Goal: Task Accomplishment & Management: Manage account settings

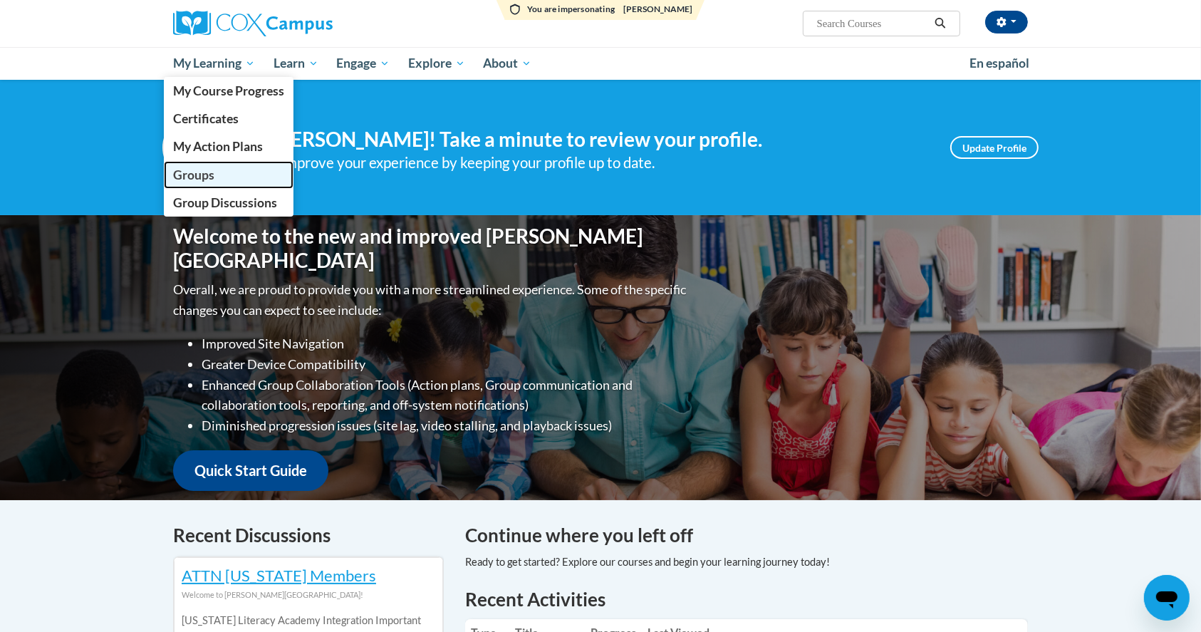
click at [214, 170] on link "Groups" at bounding box center [229, 175] width 130 height 28
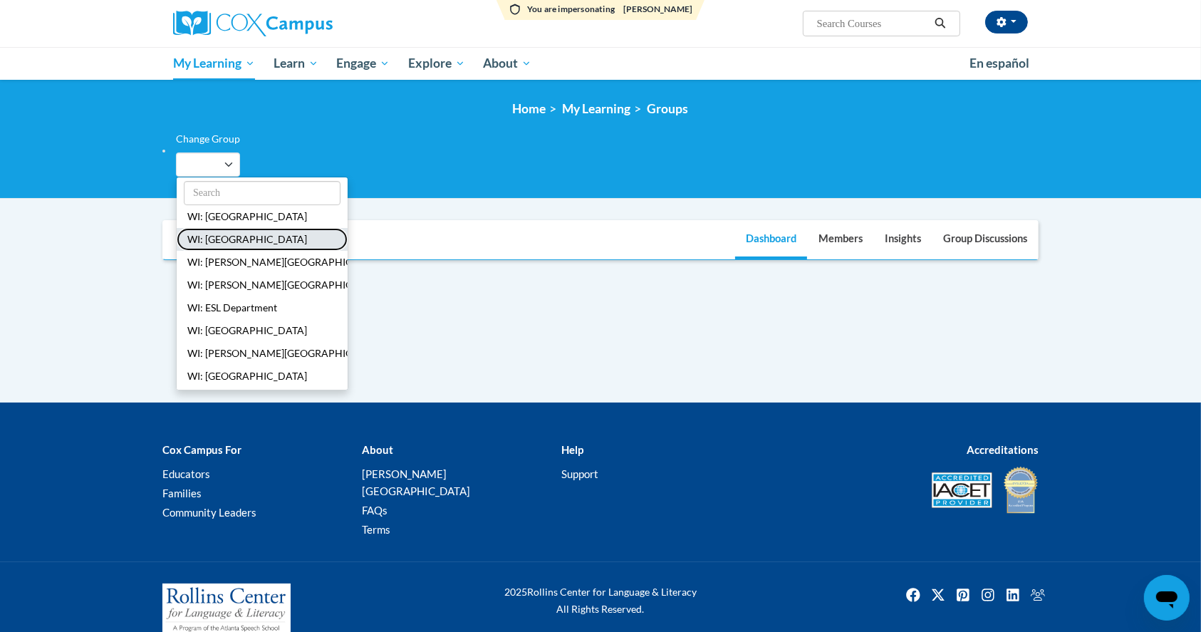
click at [216, 236] on button "WI: [GEOGRAPHIC_DATA]" at bounding box center [262, 239] width 171 height 23
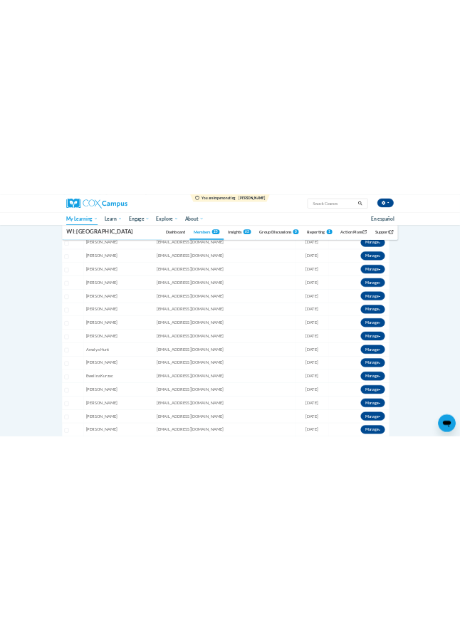
scroll to position [189, 0]
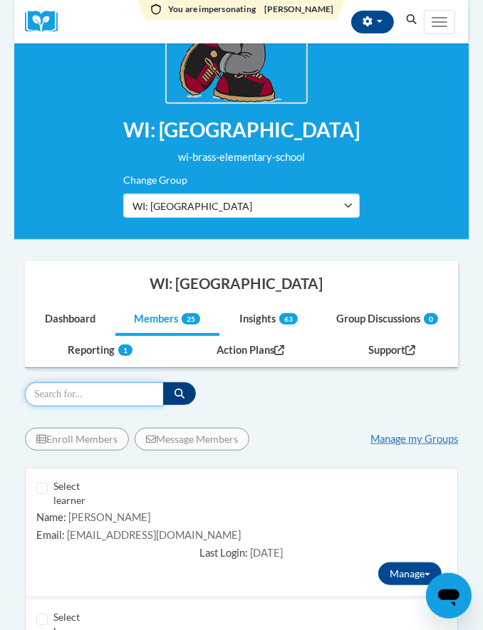
click at [80, 392] on input "Search" at bounding box center [94, 394] width 139 height 24
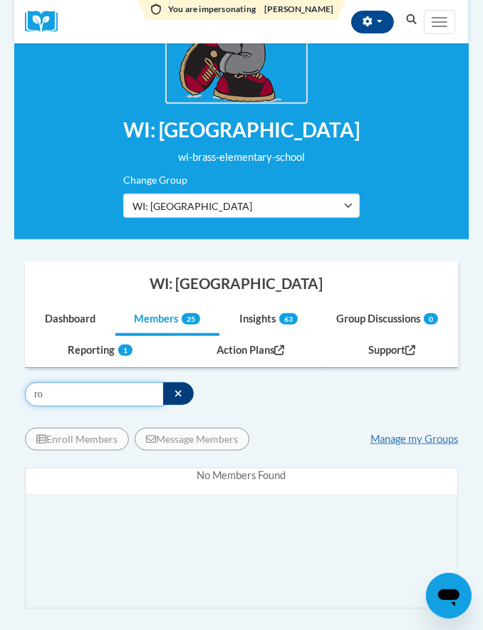
type input "r"
type input "a"
type input "s"
drag, startPoint x: 70, startPoint y: 399, endPoint x: 6, endPoint y: 404, distance: 64.2
click at [6, 404] on body "You are impersonating Christine Geyer Christine Geyer (America/New_York UTC-04:…" at bounding box center [241, 518] width 483 height 1414
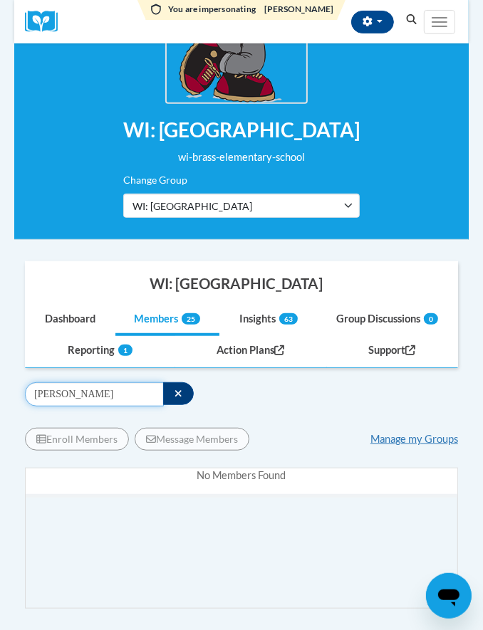
type input "kathleen"
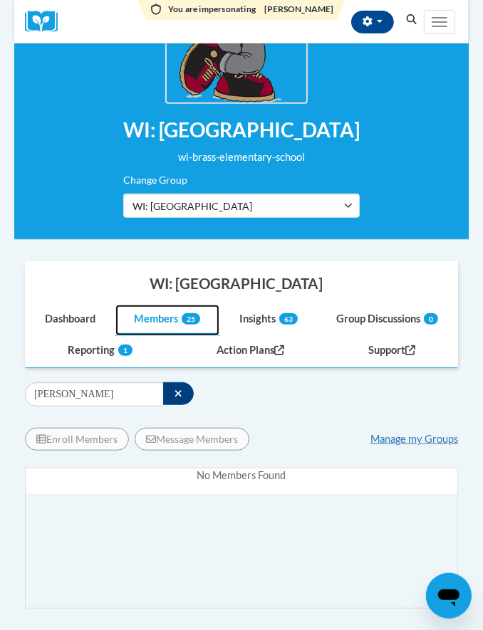
click at [178, 316] on link "Members 25" at bounding box center [167, 320] width 105 height 31
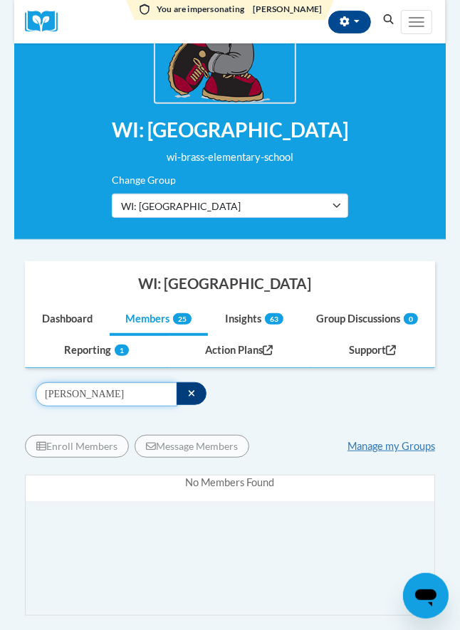
click at [113, 389] on input "kathleen" at bounding box center [107, 394] width 142 height 24
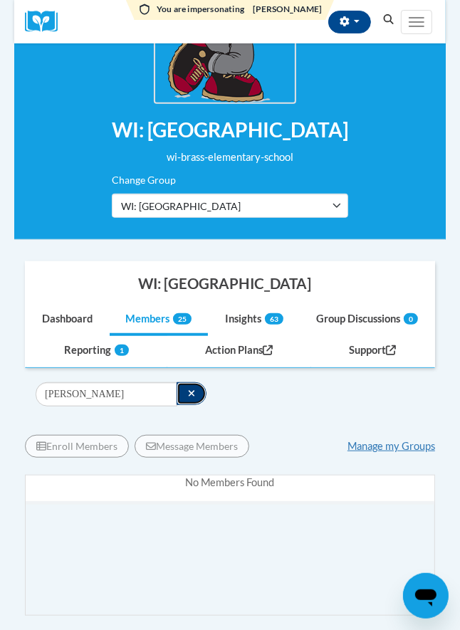
click at [192, 389] on icon "button" at bounding box center [192, 394] width 8 height 10
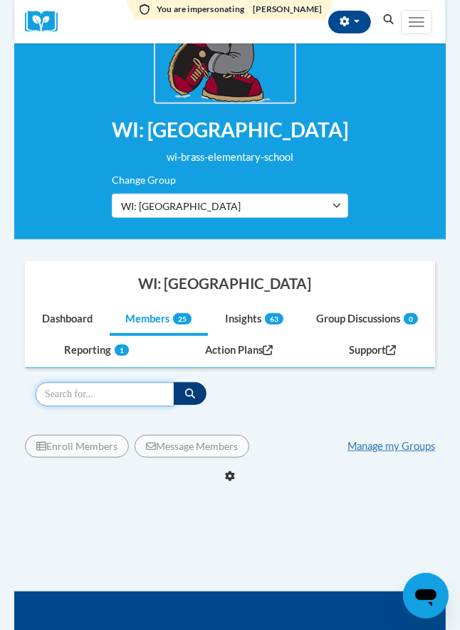
click at [152, 393] on input "Search" at bounding box center [105, 394] width 139 height 24
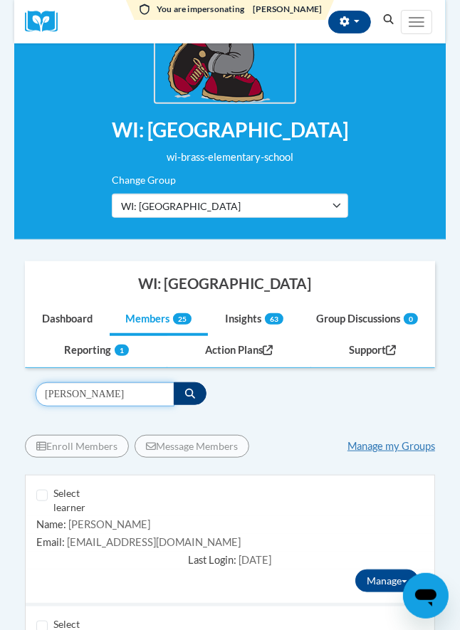
type input "horton"
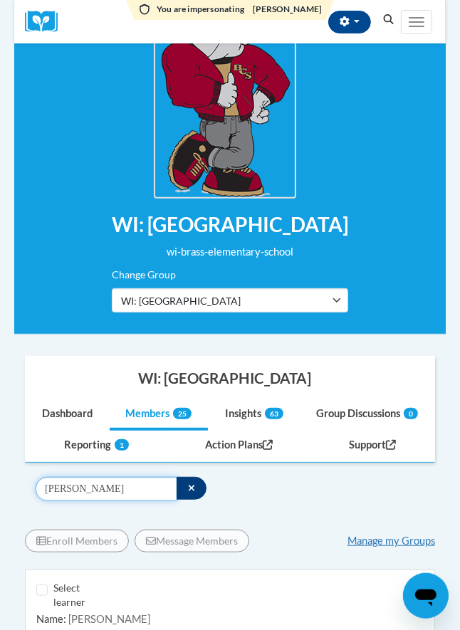
scroll to position [0, 0]
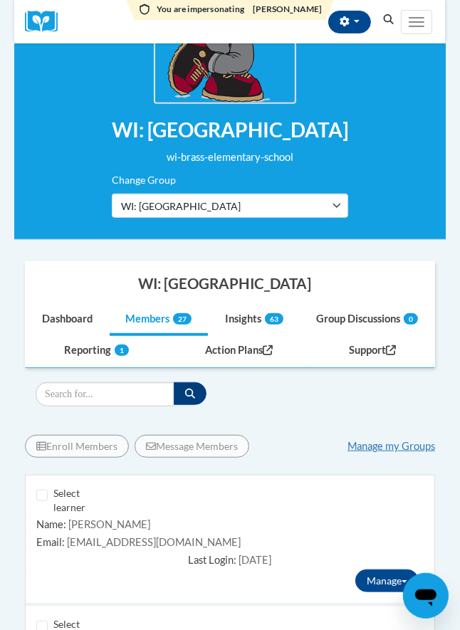
scroll to position [285, 0]
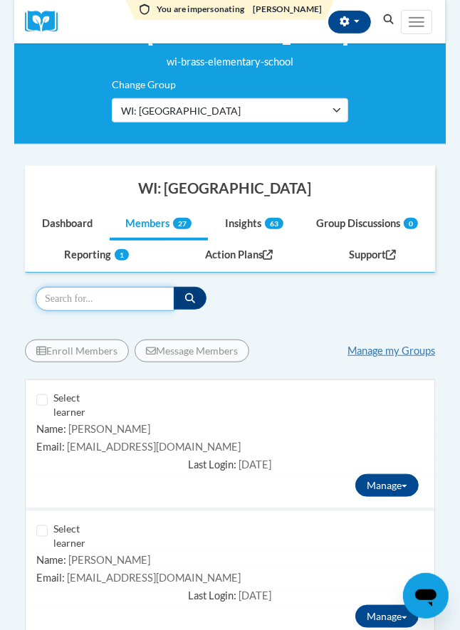
click at [66, 301] on input "Search" at bounding box center [105, 299] width 139 height 24
type input "george"
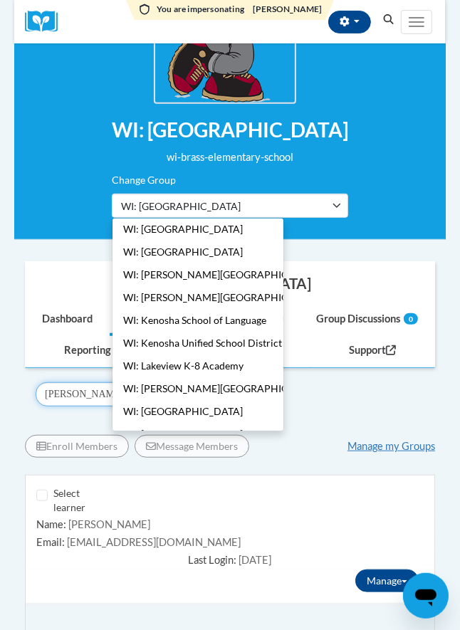
scroll to position [176, 0]
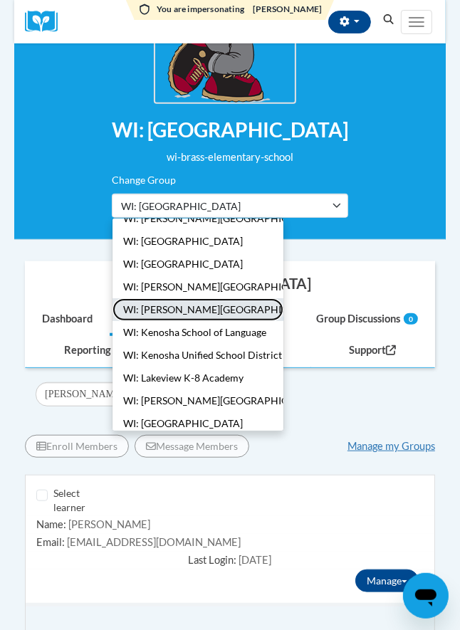
click at [220, 310] on button "WI: Jeffery Elementary School" at bounding box center [198, 309] width 171 height 23
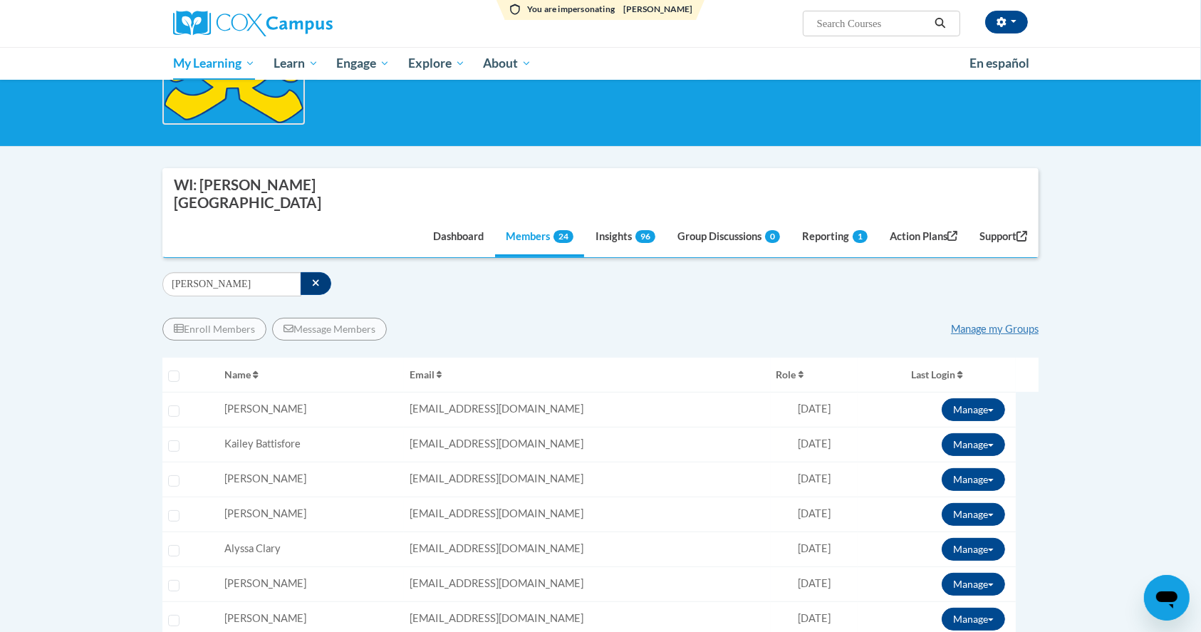
scroll to position [0, 0]
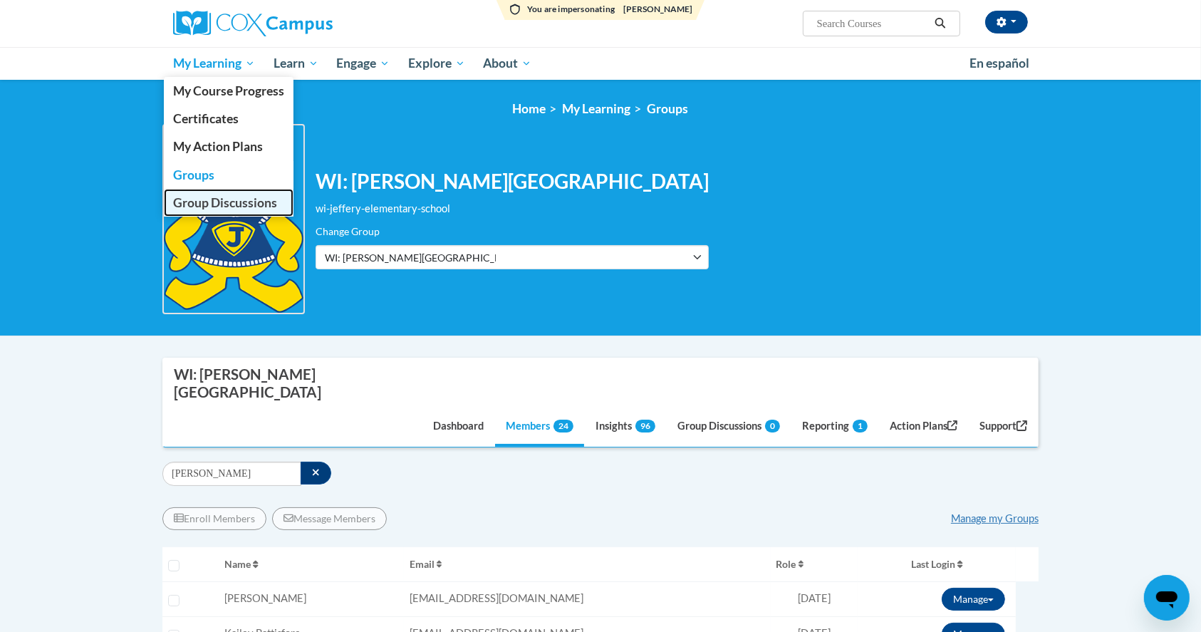
click at [192, 202] on span "Group Discussions" at bounding box center [225, 202] width 104 height 15
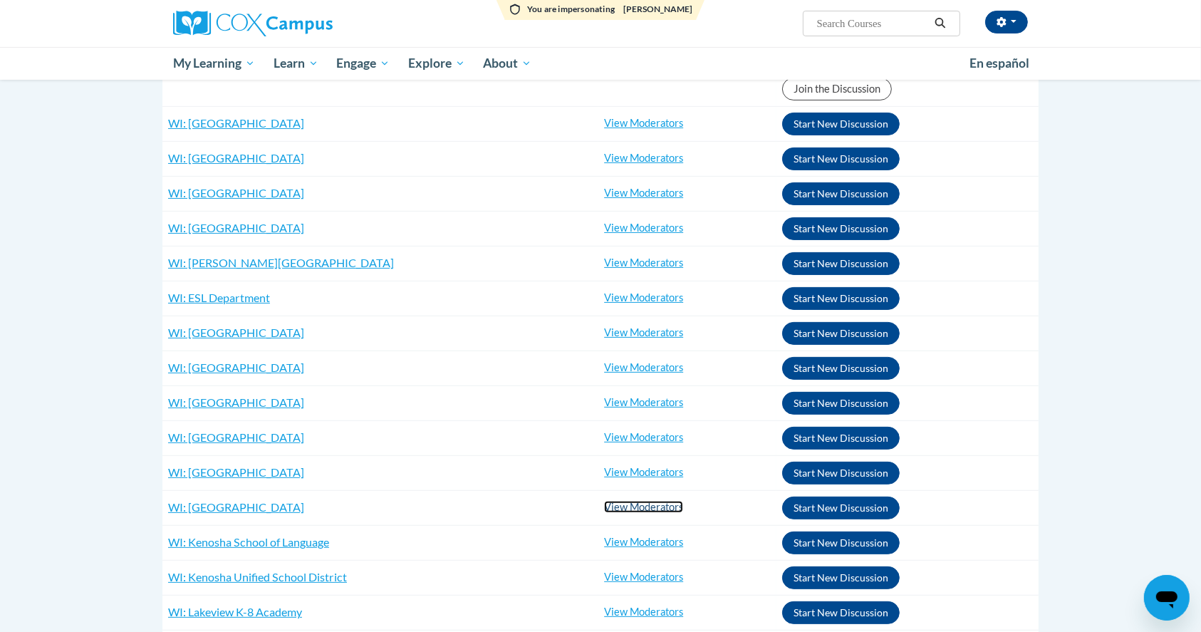
click at [604, 506] on link "View Moderators" at bounding box center [643, 507] width 79 height 12
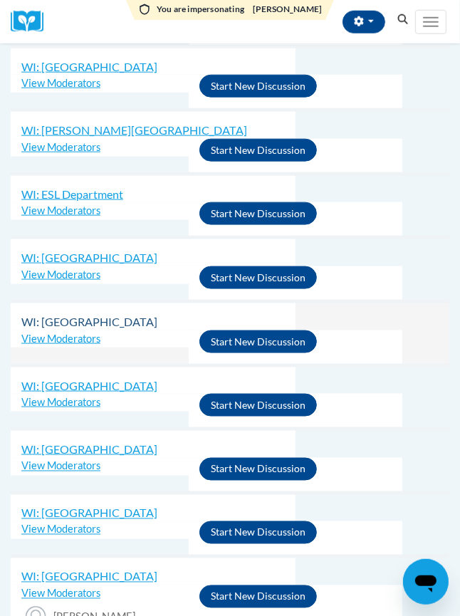
scroll to position [664, 0]
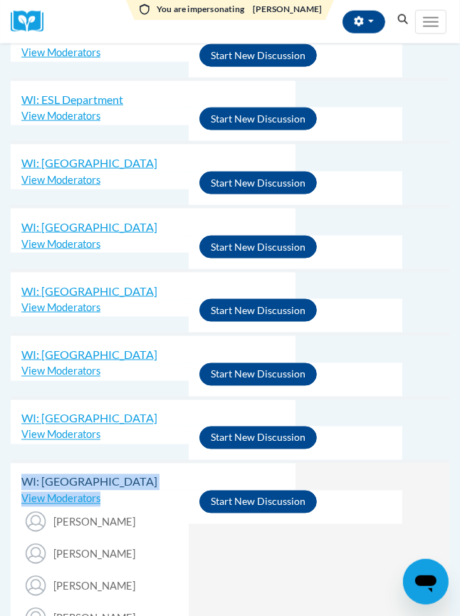
drag, startPoint x: 109, startPoint y: 498, endPoint x: 22, endPoint y: 483, distance: 88.3
click at [22, 483] on tr "WI: Jeffery Elementary School RE: COX Campus wi-jeffery-elementary-school View …" at bounding box center [230, 598] width 439 height 273
drag, startPoint x: 30, startPoint y: 479, endPoint x: 180, endPoint y: 480, distance: 150.2
click at [180, 480] on h3 "WI: Jeffery Elementary School" at bounding box center [152, 482] width 263 height 16
click at [62, 493] on link "View Moderators" at bounding box center [60, 499] width 79 height 12
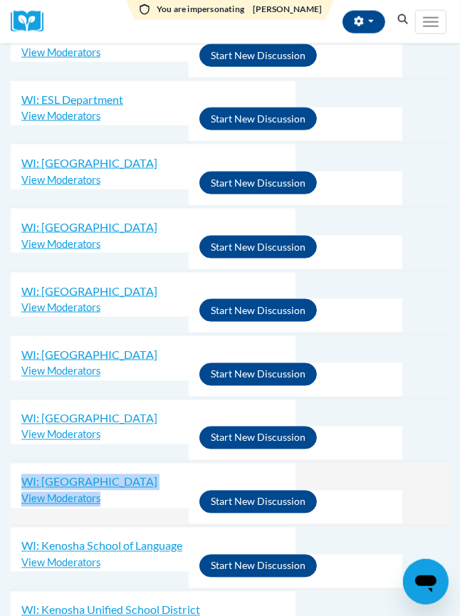
click at [188, 474] on h3 "WI: Jeffery Elementary School" at bounding box center [152, 482] width 263 height 16
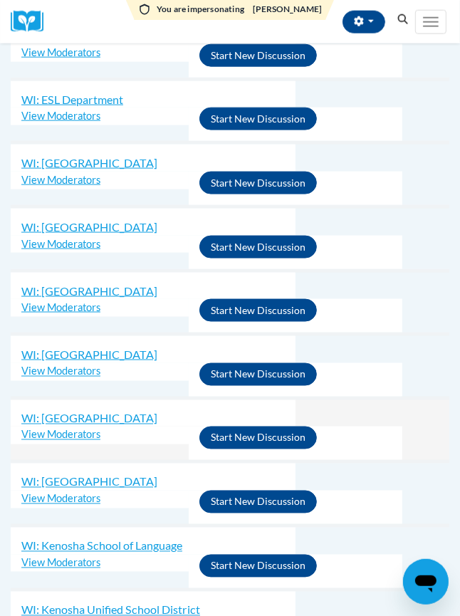
click at [165, 433] on td "View Moderators Vicki Gifford Rachel Conran Mary Hoover Stacy Cortez Wendy Tind…" at bounding box center [100, 436] width 178 height 18
drag, startPoint x: 182, startPoint y: 478, endPoint x: 21, endPoint y: 479, distance: 160.9
click at [21, 479] on h3 "WI: Jeffery Elementary School" at bounding box center [152, 482] width 263 height 16
copy span "WI: Jeffery Elementary School"
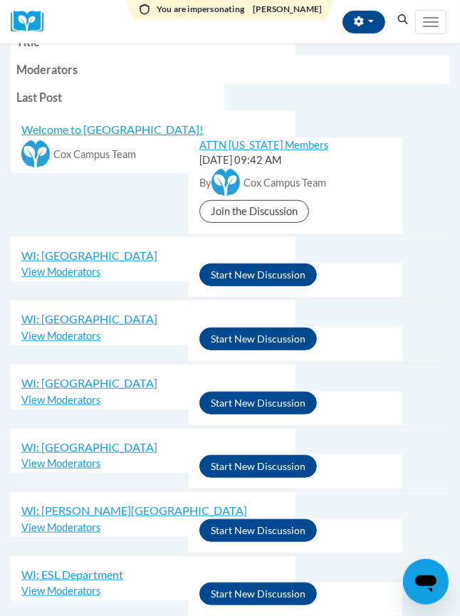
scroll to position [0, 0]
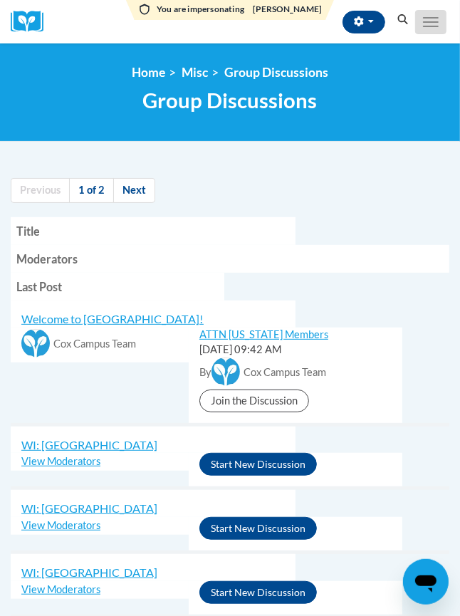
click at [429, 22] on button "Toggle navigation" at bounding box center [430, 22] width 31 height 24
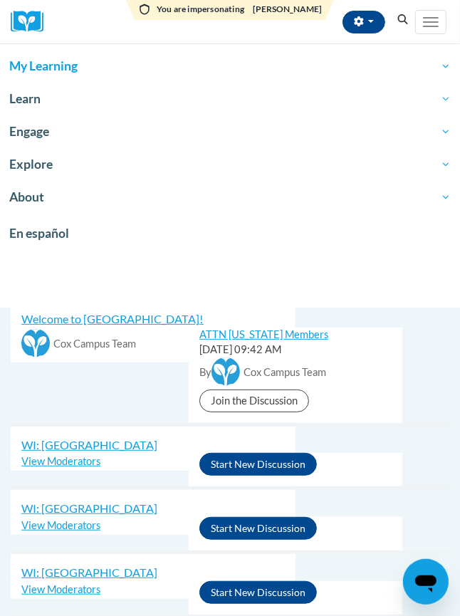
click at [23, 68] on span "My Learning" at bounding box center [229, 66] width 441 height 17
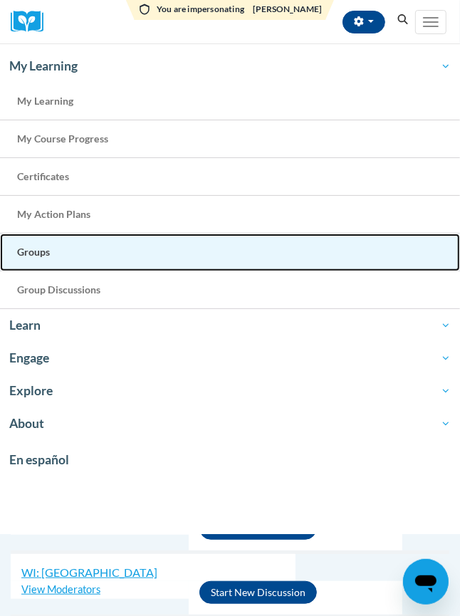
click at [37, 251] on span "Groups" at bounding box center [33, 252] width 33 height 12
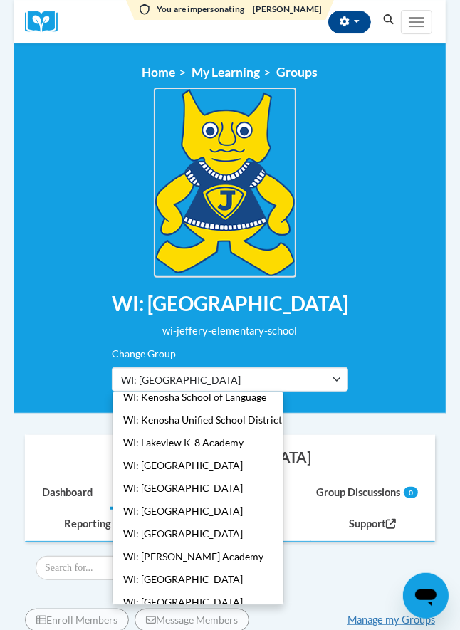
scroll to position [365, 0]
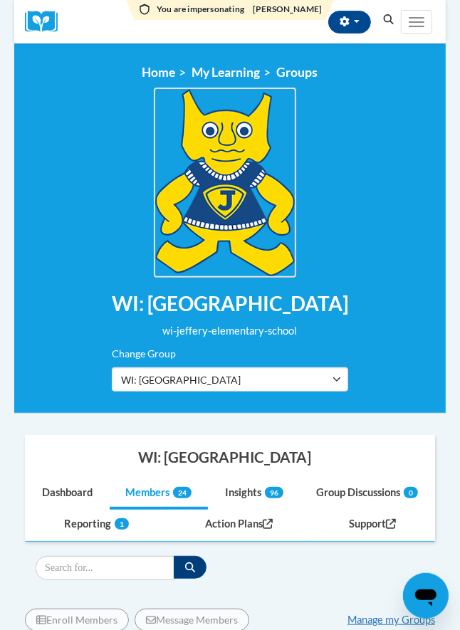
click at [427, 400] on div "<en>Home</en><fr>Accueil</fr><de>Zuhause</de><it>Casa</it><es>Casa</es><pt>Casa…" at bounding box center [230, 228] width 432 height 370
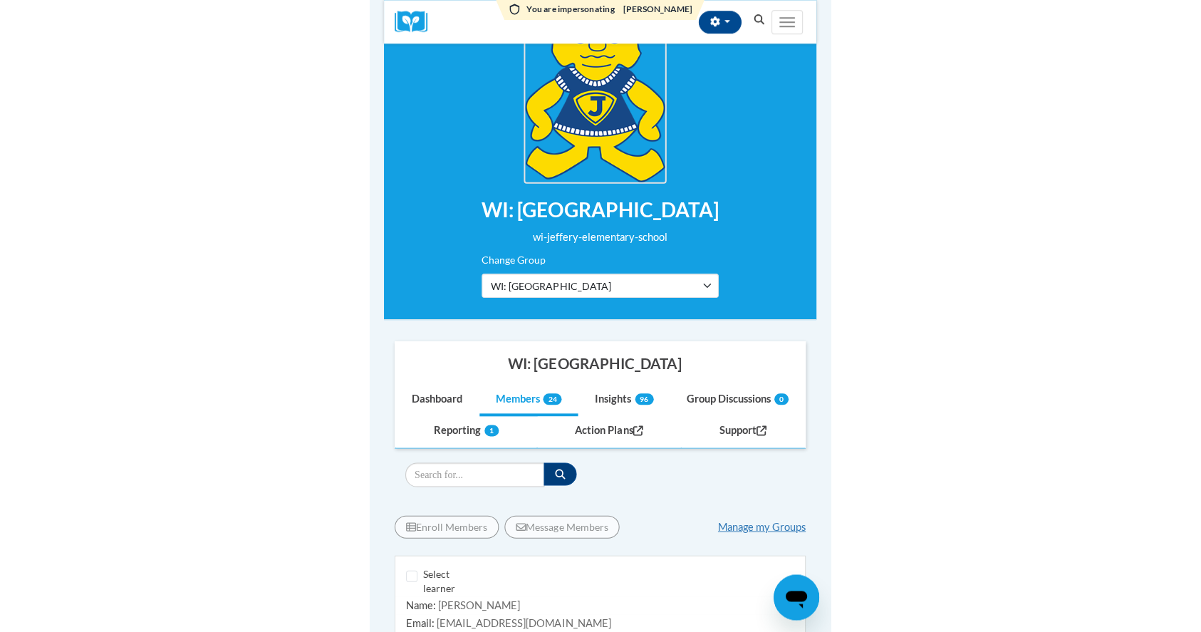
scroll to position [189, 0]
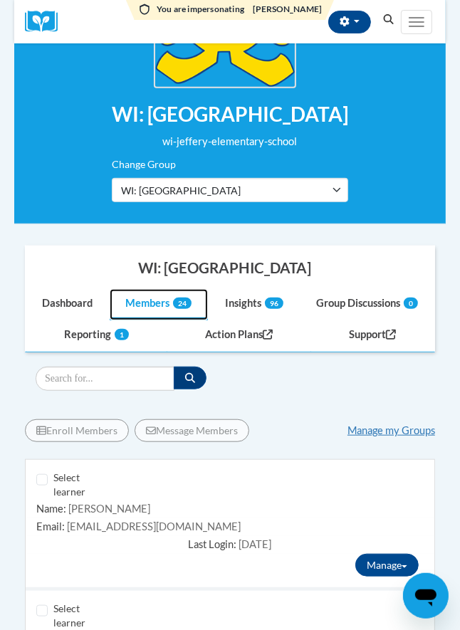
click at [146, 300] on link "Members 24" at bounding box center [159, 304] width 99 height 31
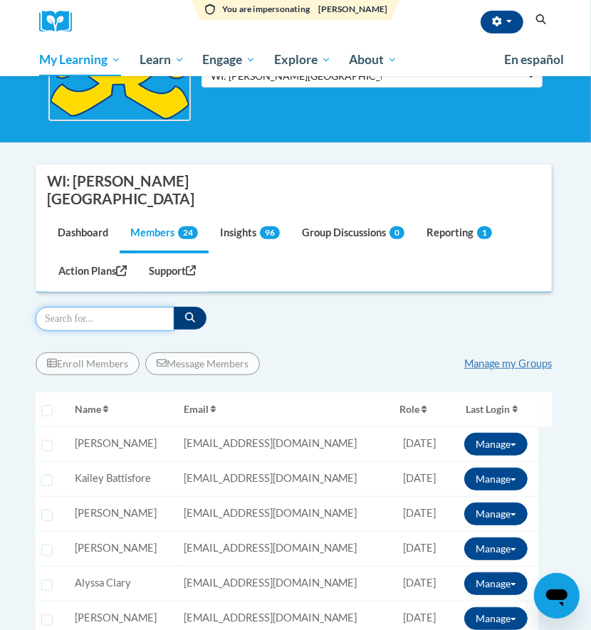
click at [73, 307] on input "Search" at bounding box center [105, 319] width 139 height 24
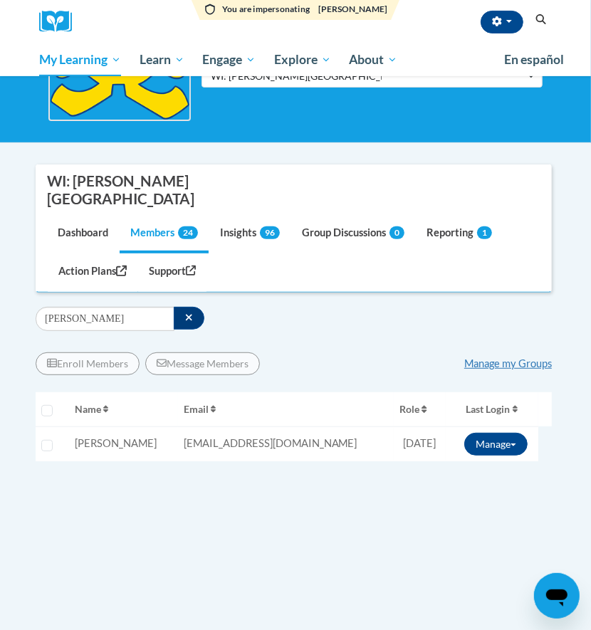
click at [167, 525] on div "Enroll Members Message Members Manage my Groups « 1 » Selecting Name Email" at bounding box center [294, 462] width 516 height 241
click at [97, 307] on input "marko" at bounding box center [105, 319] width 139 height 24
type input "m"
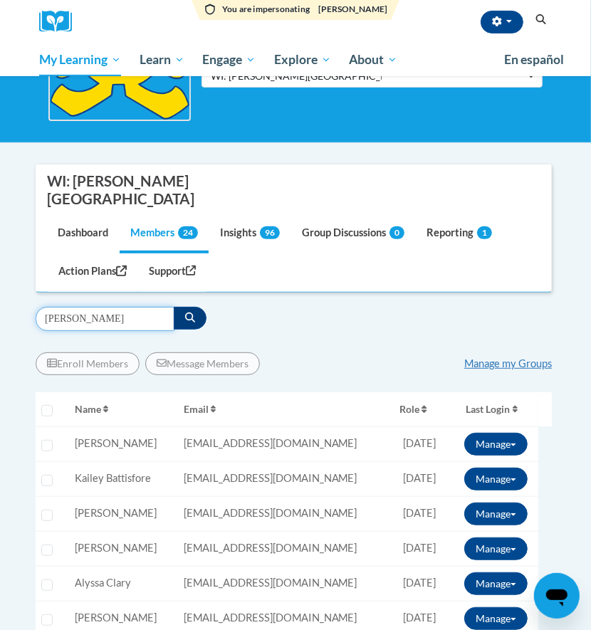
type input "Irena"
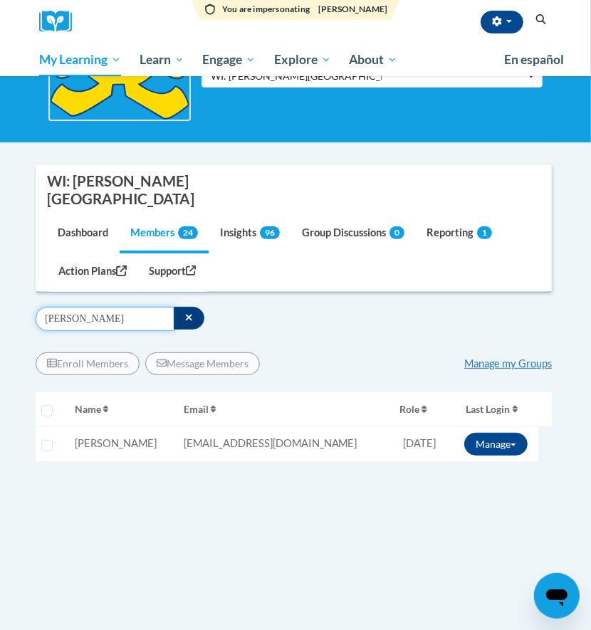
scroll to position [95, 0]
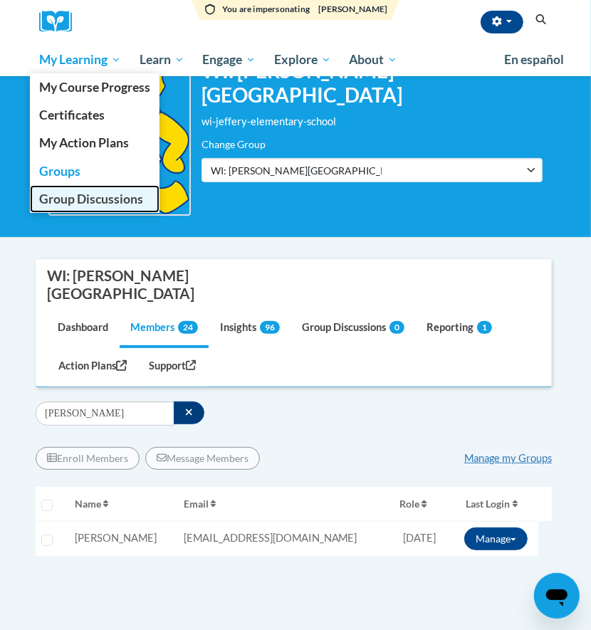
click at [61, 197] on span "Group Discussions" at bounding box center [91, 199] width 104 height 15
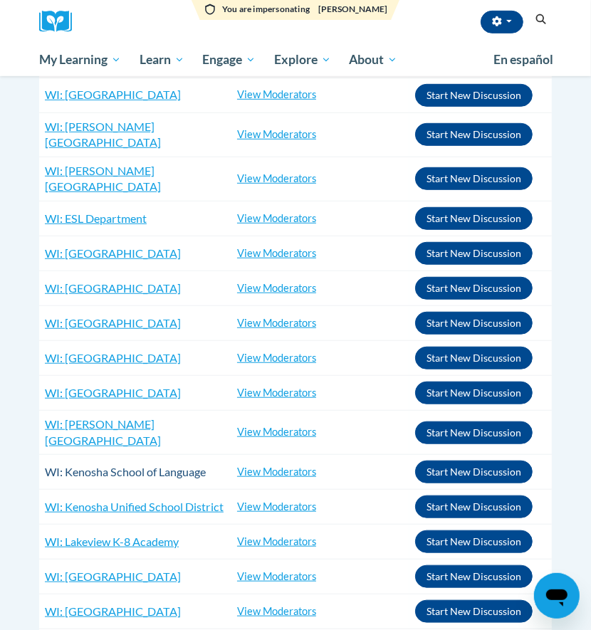
scroll to position [474, 0]
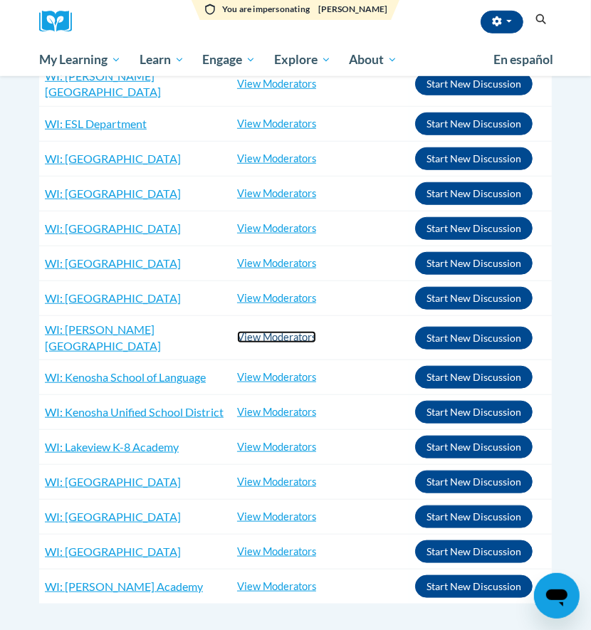
click at [310, 333] on link "View Moderators" at bounding box center [276, 337] width 79 height 12
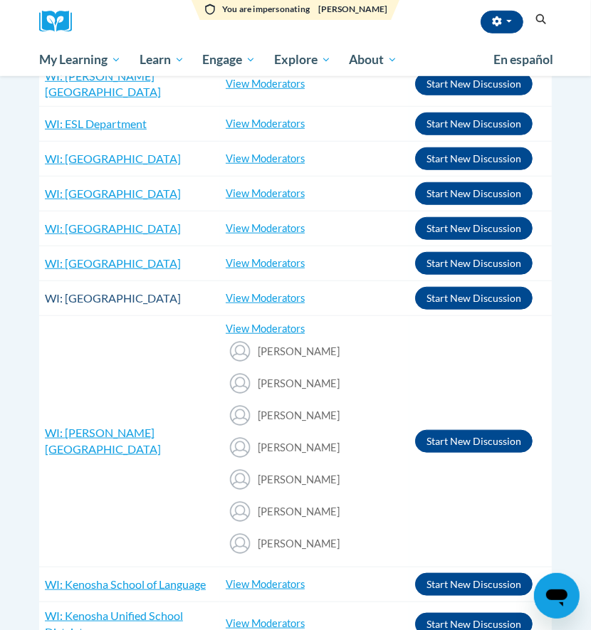
drag, startPoint x: 204, startPoint y: 318, endPoint x: 46, endPoint y: 314, distance: 158.1
click at [46, 307] on h3 "WI: [GEOGRAPHIC_DATA]" at bounding box center [129, 299] width 169 height 16
copy span "WI: [GEOGRAPHIC_DATA]"
click at [282, 335] on link "View Moderators" at bounding box center [265, 329] width 79 height 12
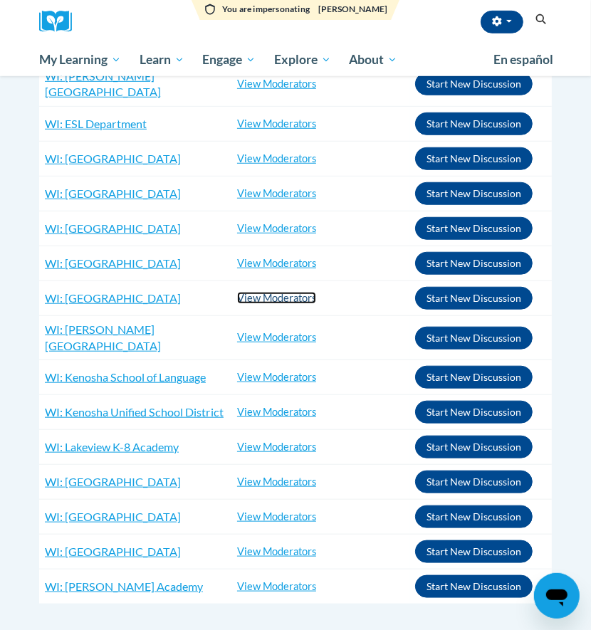
click at [273, 293] on link "View Moderators" at bounding box center [276, 298] width 79 height 12
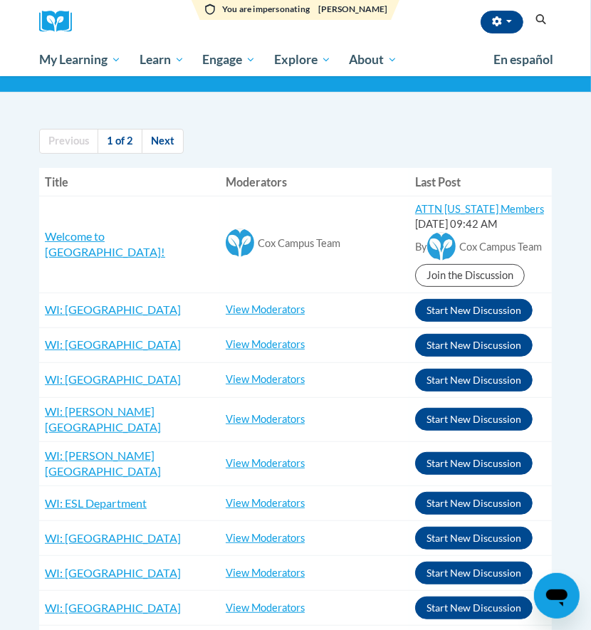
scroll to position [0, 0]
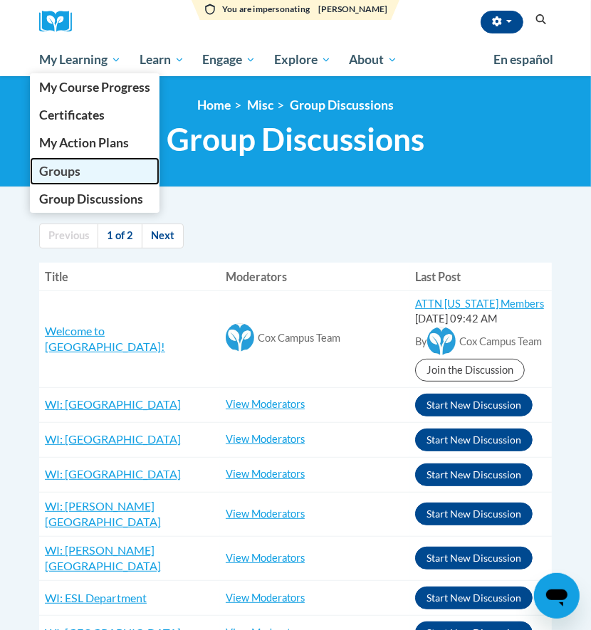
click at [57, 170] on span "Groups" at bounding box center [59, 171] width 41 height 15
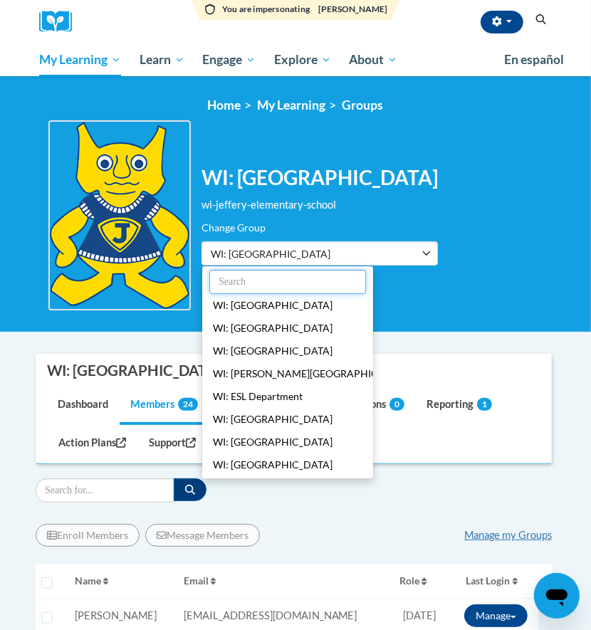
click at [251, 277] on input "text" at bounding box center [287, 282] width 157 height 24
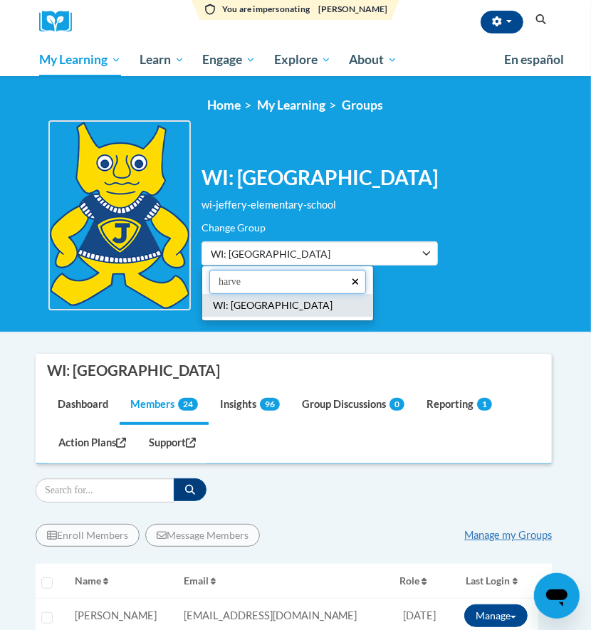
type input "harve"
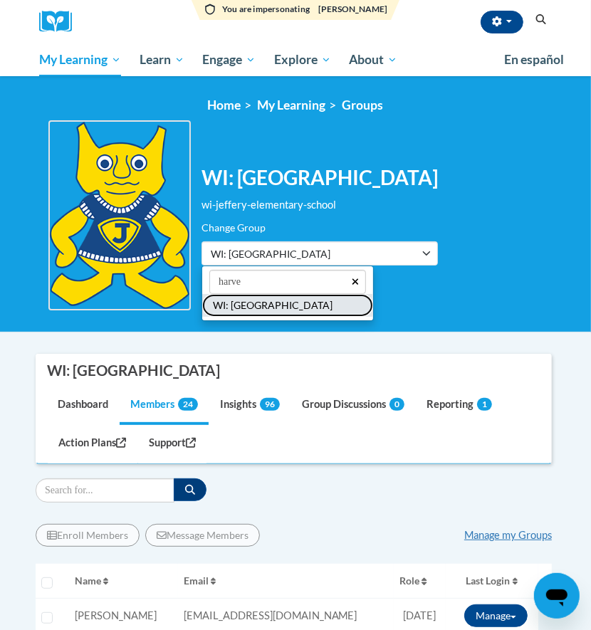
click at [216, 305] on button "WI: [GEOGRAPHIC_DATA]" at bounding box center [287, 305] width 171 height 23
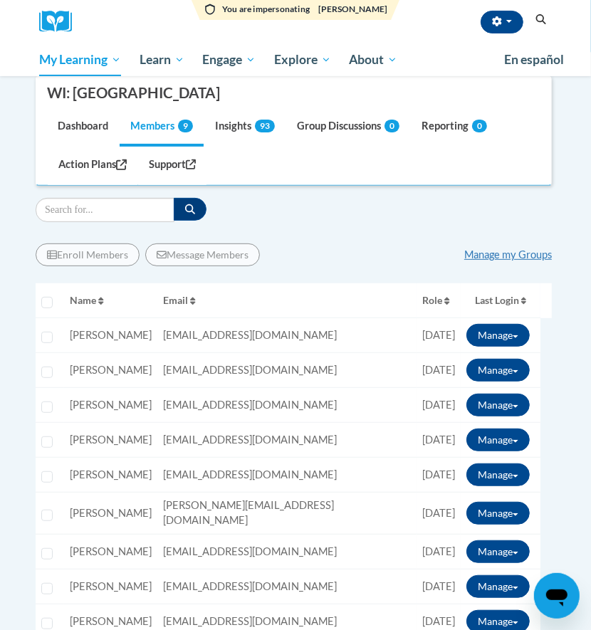
scroll to position [285, 0]
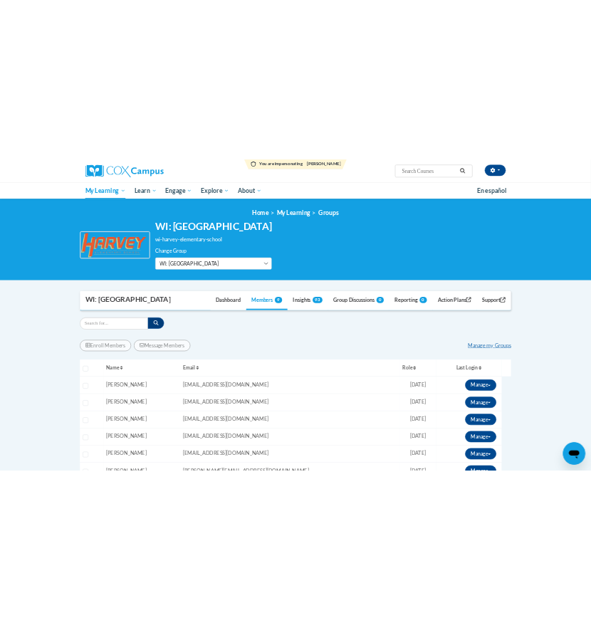
scroll to position [189, 0]
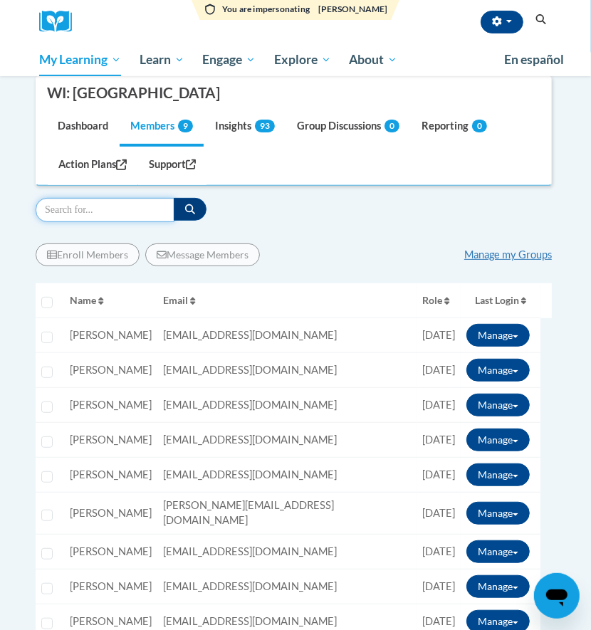
click at [87, 206] on input "Search" at bounding box center [105, 210] width 139 height 24
type input "dinnel"
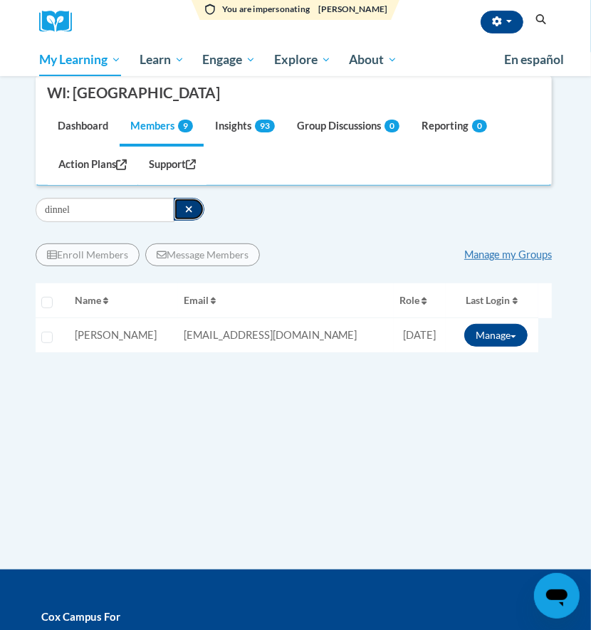
click at [196, 208] on button "button" at bounding box center [189, 209] width 31 height 23
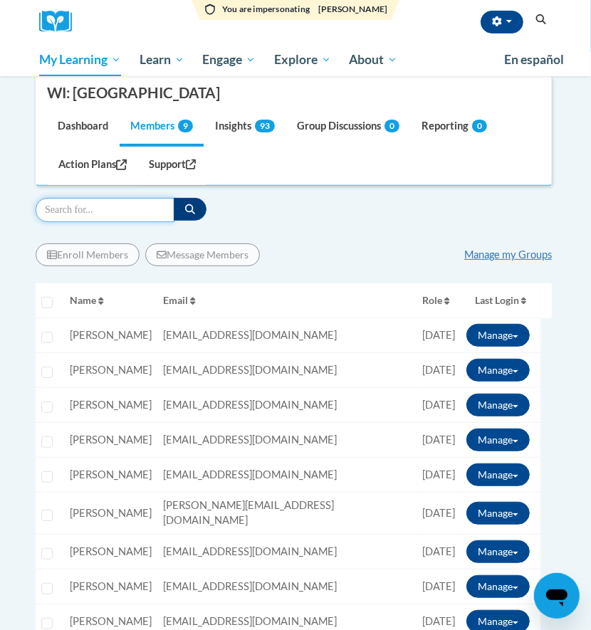
click at [85, 214] on input "Search" at bounding box center [105, 210] width 139 height 24
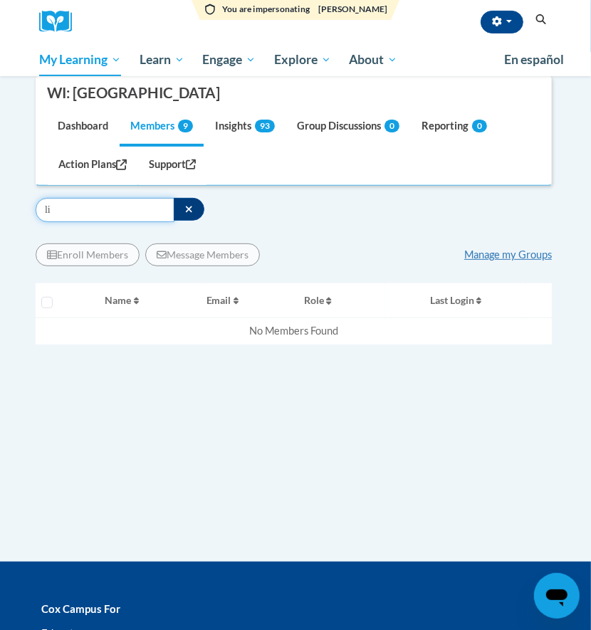
type input "l"
type input "t"
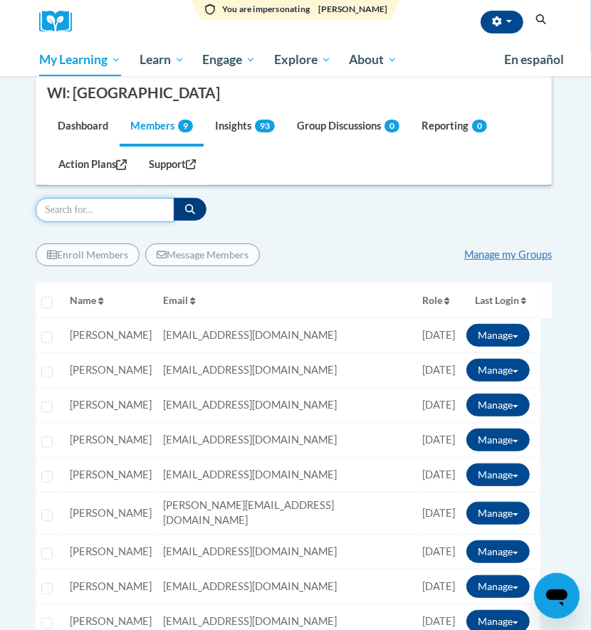
click at [103, 209] on input "Search" at bounding box center [105, 210] width 139 height 24
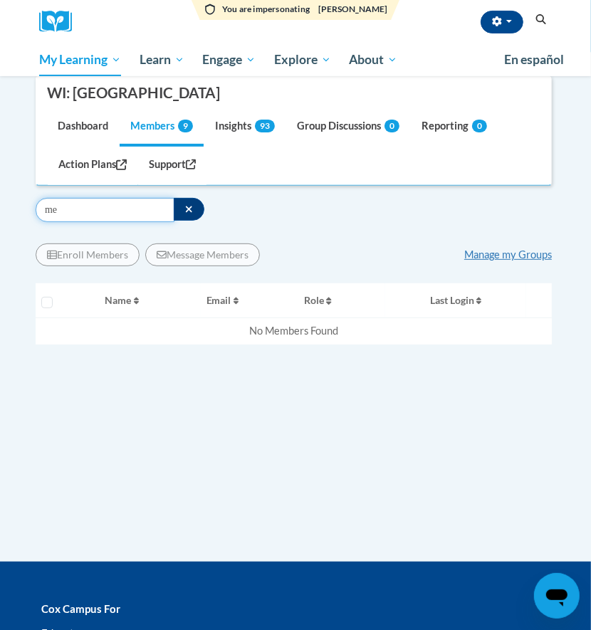
type input "m"
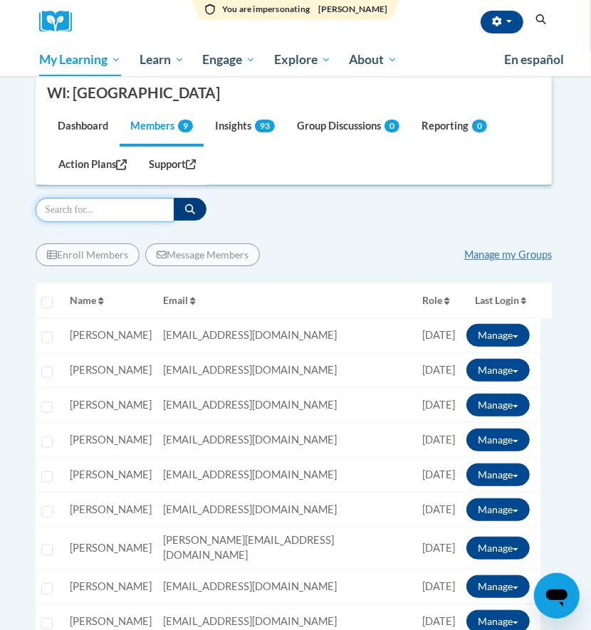
click at [91, 207] on input "Search" at bounding box center [105, 210] width 139 height 24
click at [292, 226] on div "Enroll Members Message Members Manage my Groups « 1 » Selecting Name Email Role…" at bounding box center [294, 513] width 516 height 583
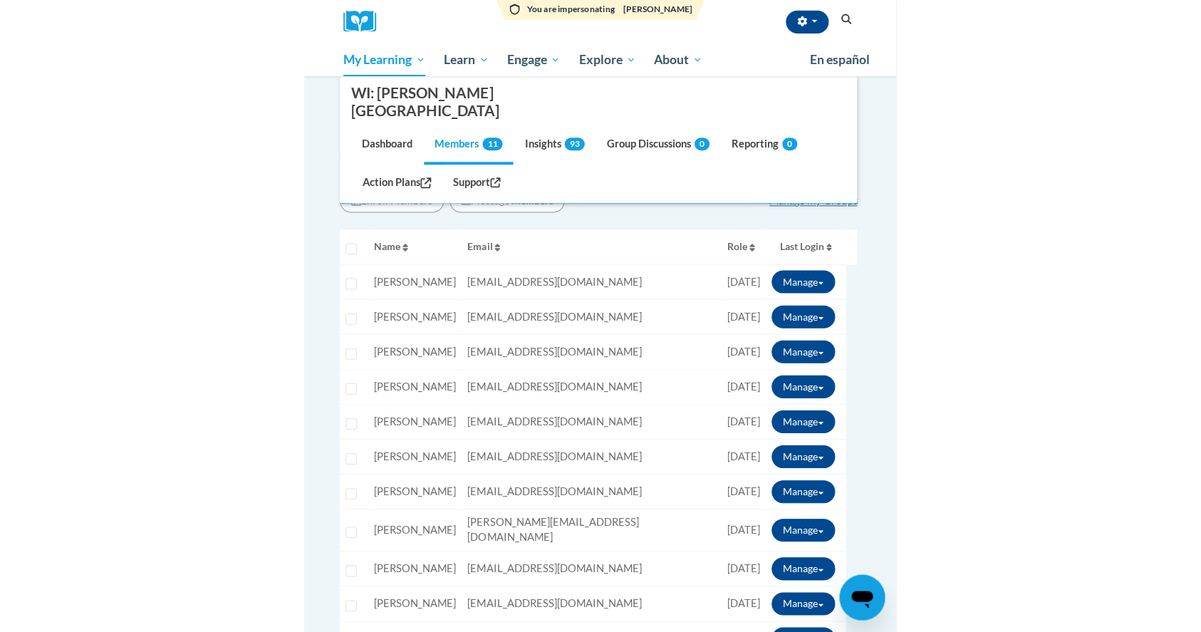
scroll to position [189, 0]
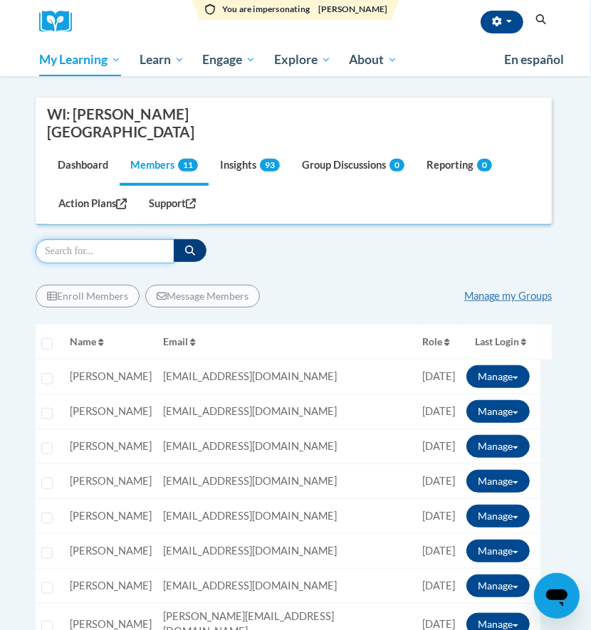
click at [63, 239] on input "Search" at bounding box center [105, 251] width 139 height 24
type input "[PERSON_NAME]"
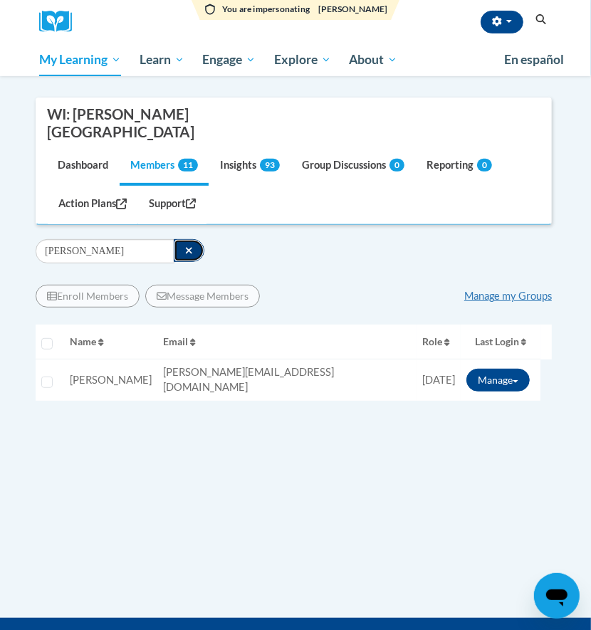
click at [182, 239] on button "button" at bounding box center [189, 250] width 31 height 23
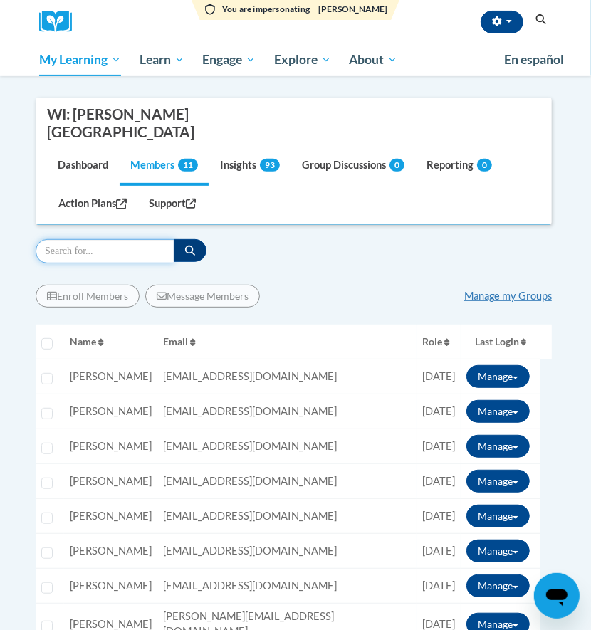
click at [147, 239] on input "Search" at bounding box center [105, 251] width 139 height 24
click at [115, 239] on input "Search" at bounding box center [105, 251] width 139 height 24
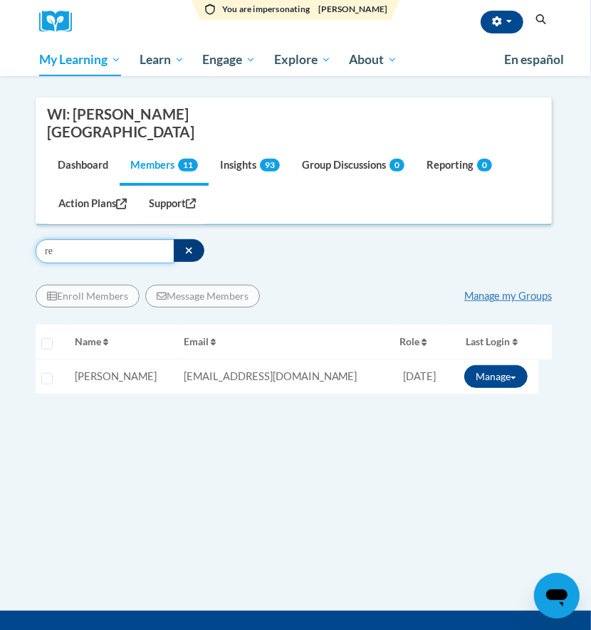
type input "r"
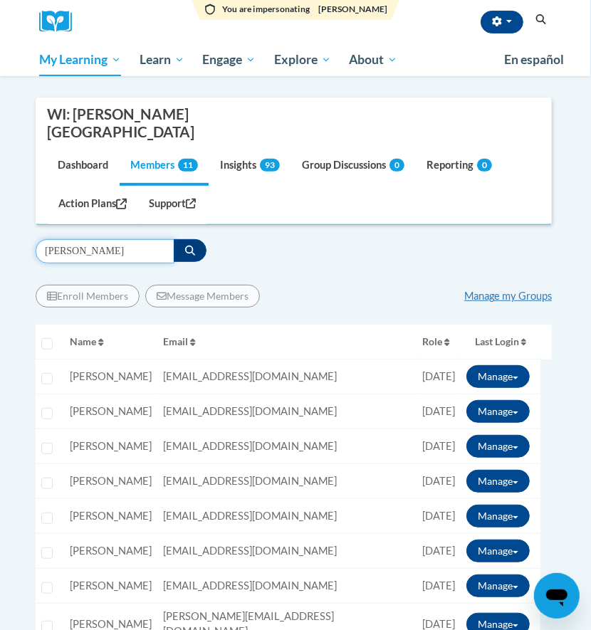
type input "[PERSON_NAME]"
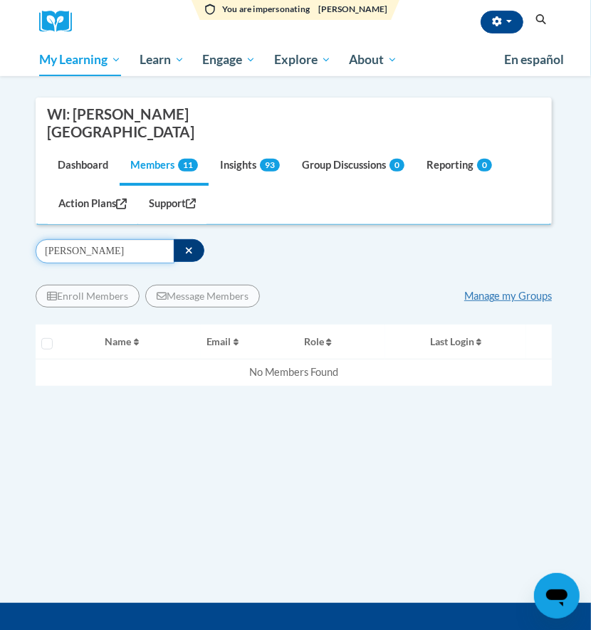
click at [93, 239] on input "[PERSON_NAME]" at bounding box center [105, 251] width 139 height 24
click at [179, 239] on button "button" at bounding box center [189, 250] width 31 height 23
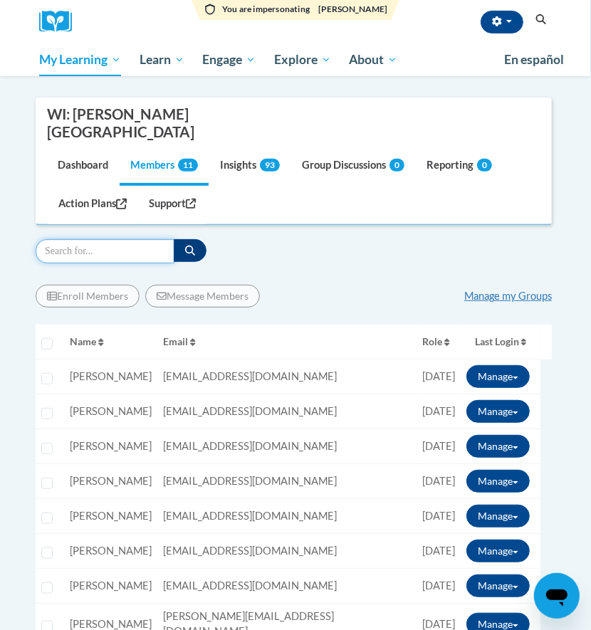
click at [153, 239] on input "Search" at bounding box center [105, 251] width 139 height 24
type input "[GEOGRAPHIC_DATA]"
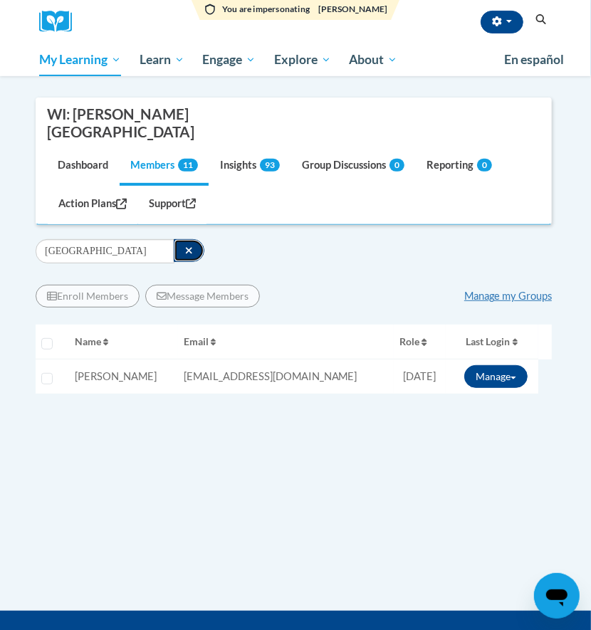
click at [182, 239] on button "button" at bounding box center [189, 250] width 31 height 23
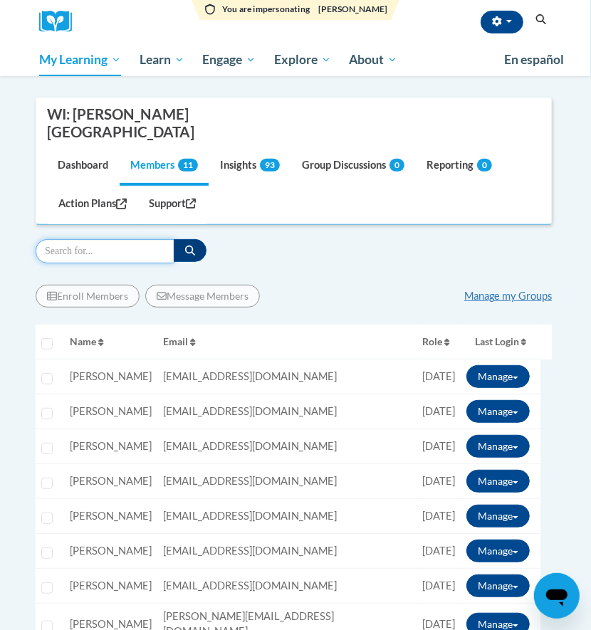
click at [158, 239] on input "Search" at bounding box center [105, 251] width 139 height 24
type input "thomas"
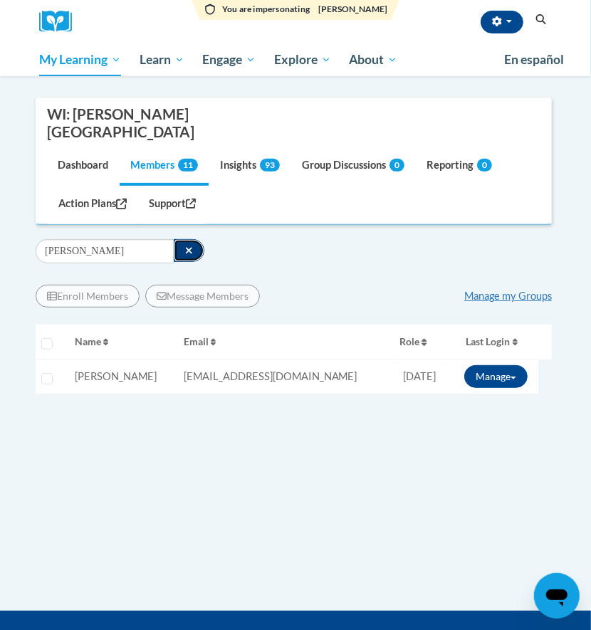
click at [194, 239] on button "button" at bounding box center [189, 250] width 31 height 23
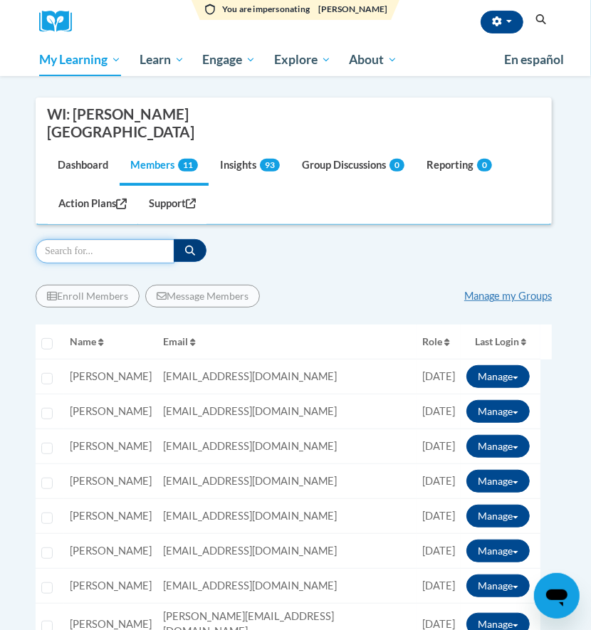
click at [144, 239] on input "Search" at bounding box center [105, 251] width 139 height 24
type input "turner"
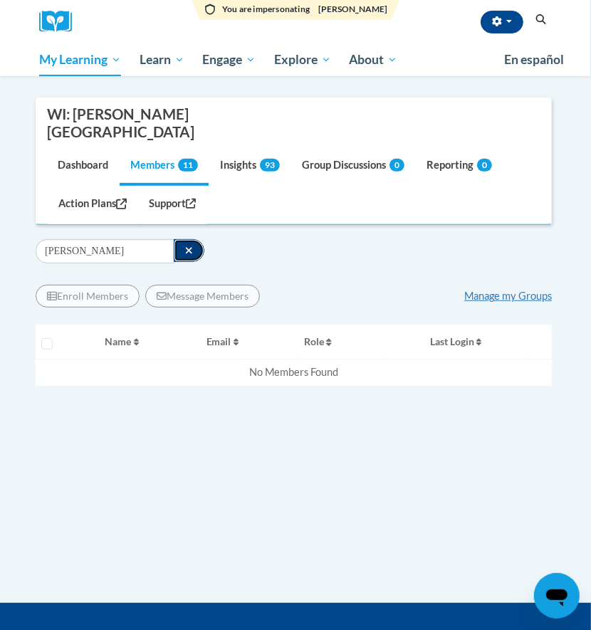
click at [189, 248] on icon "button" at bounding box center [189, 251] width 6 height 6
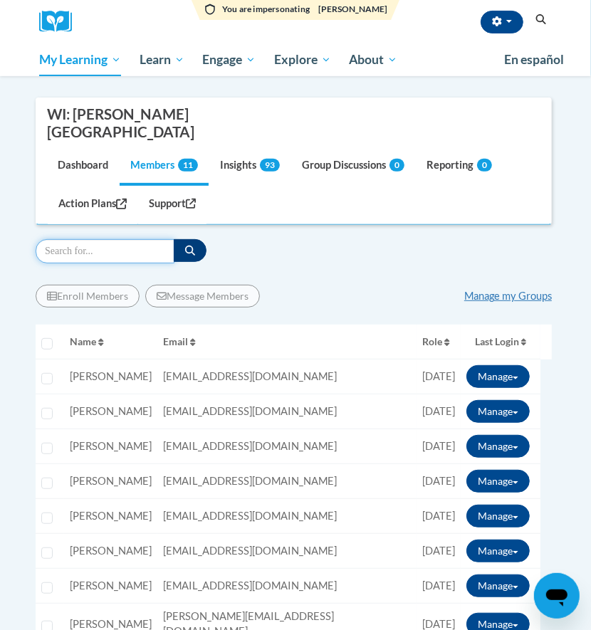
click at [117, 239] on input "Search" at bounding box center [105, 251] width 139 height 24
type input "b"
type input "vincent"
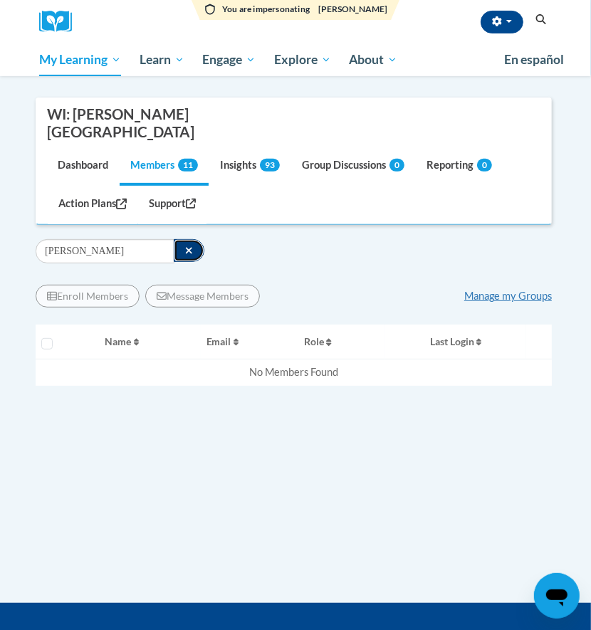
click at [188, 248] on icon "button" at bounding box center [189, 251] width 6 height 6
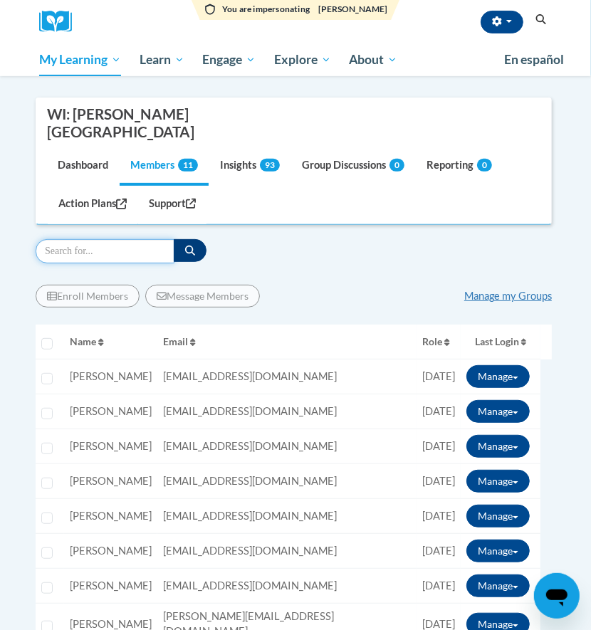
click at [115, 239] on input "Search" at bounding box center [105, 251] width 139 height 24
type input "[PERSON_NAME]"
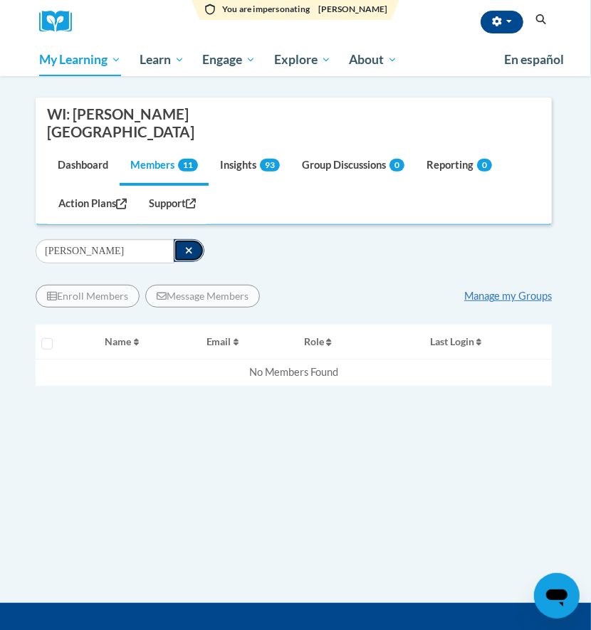
click at [189, 239] on button "button" at bounding box center [189, 250] width 31 height 23
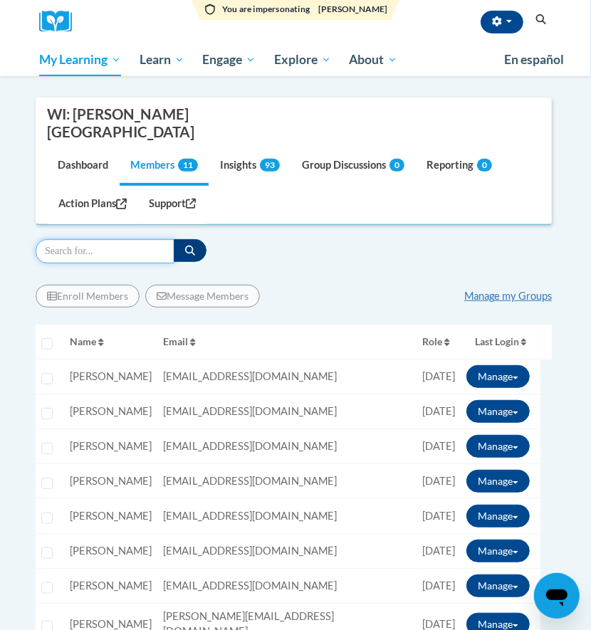
click at [127, 239] on input "Search" at bounding box center [105, 251] width 139 height 24
type input "chamber"
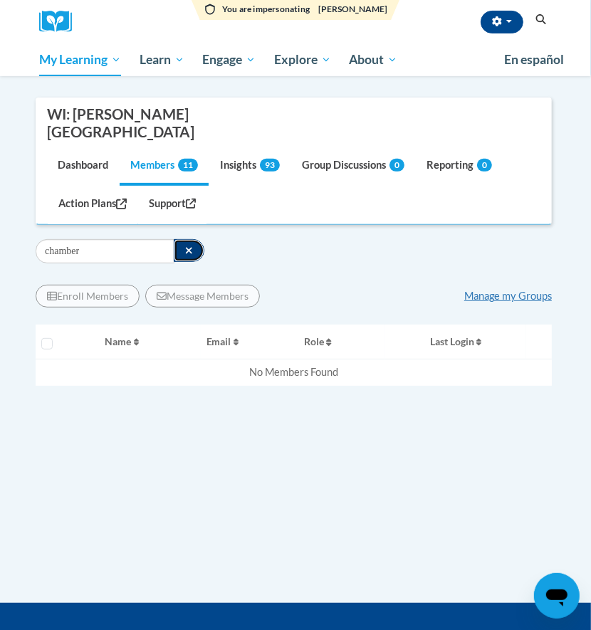
click at [189, 246] on icon "button" at bounding box center [189, 251] width 8 height 10
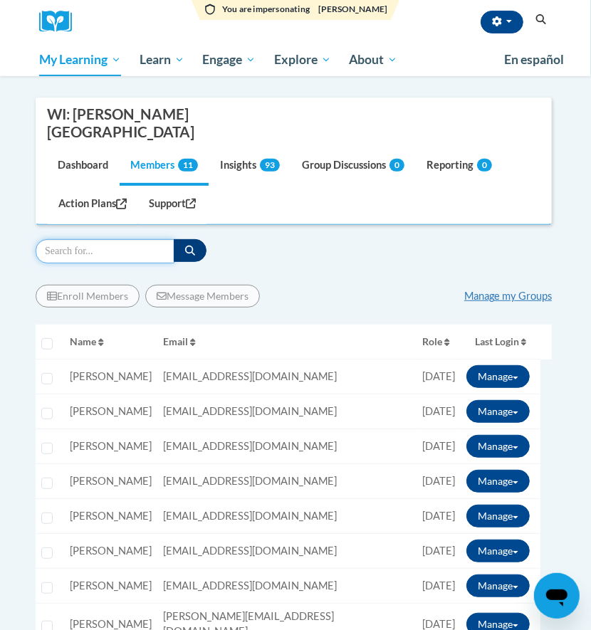
click at [85, 239] on input "Search" at bounding box center [105, 251] width 139 height 24
type input "cruz"
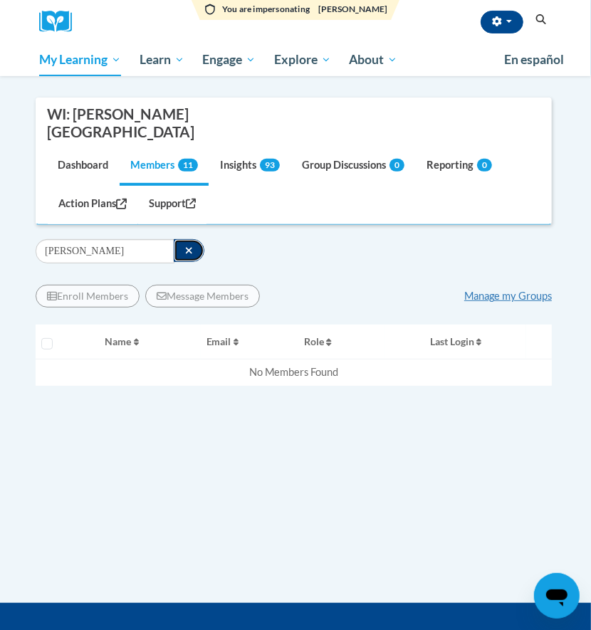
click at [182, 239] on button "button" at bounding box center [189, 250] width 31 height 23
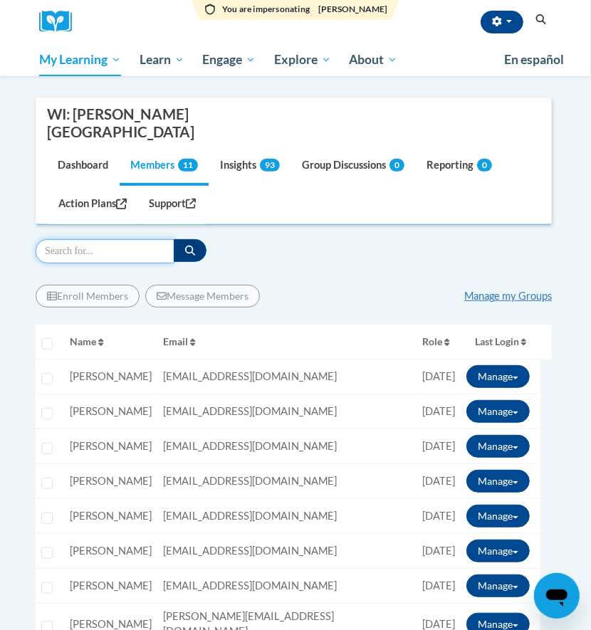
click at [125, 239] on input "Search" at bounding box center [105, 251] width 139 height 24
type input "s"
type input "czarnec"
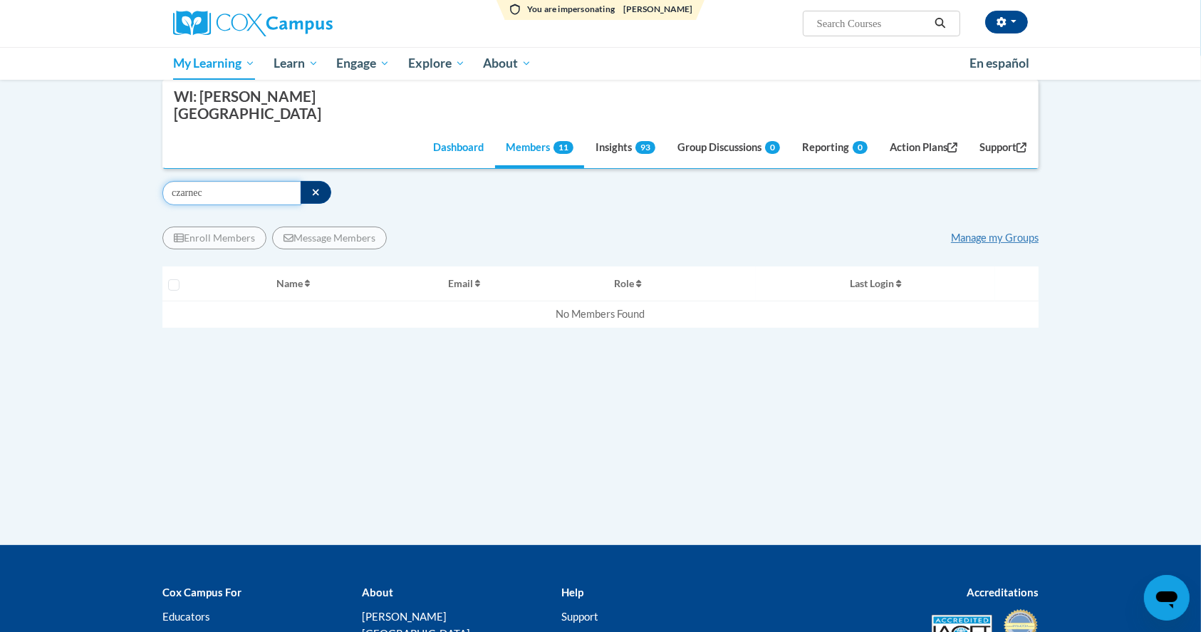
scroll to position [0, 0]
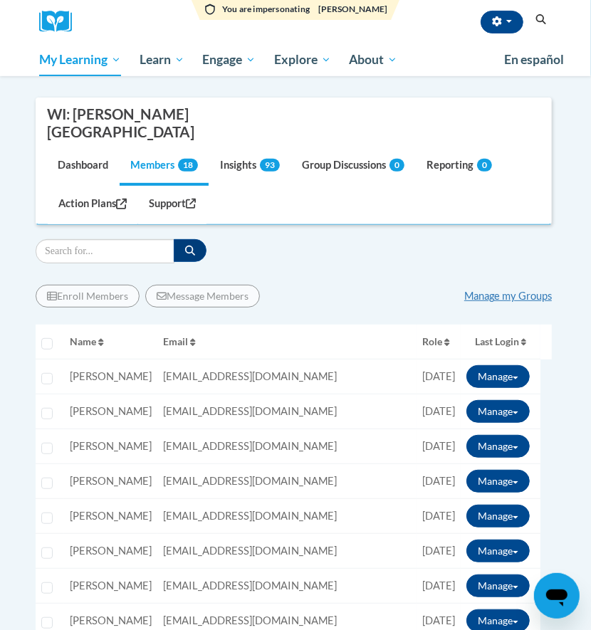
scroll to position [95, 0]
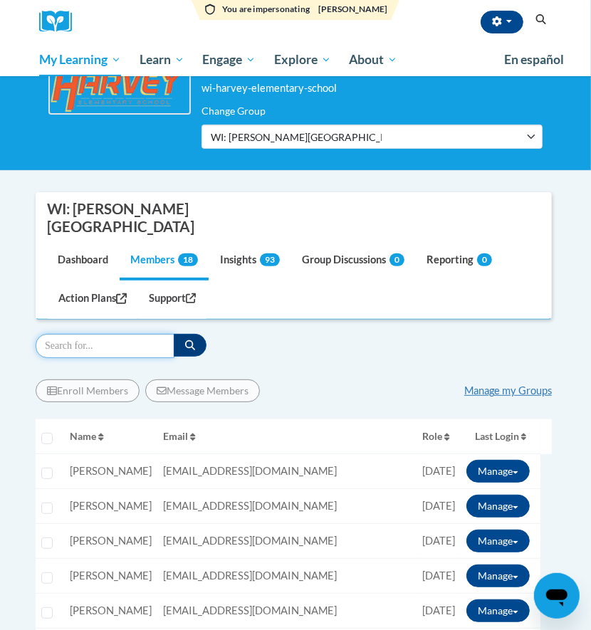
click at [90, 334] on input "Search" at bounding box center [105, 346] width 139 height 24
type input "chamber"
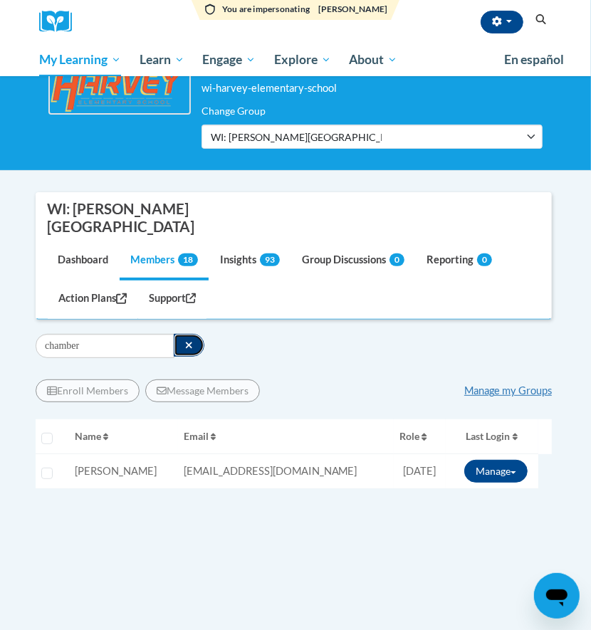
click at [194, 334] on button "button" at bounding box center [189, 345] width 31 height 23
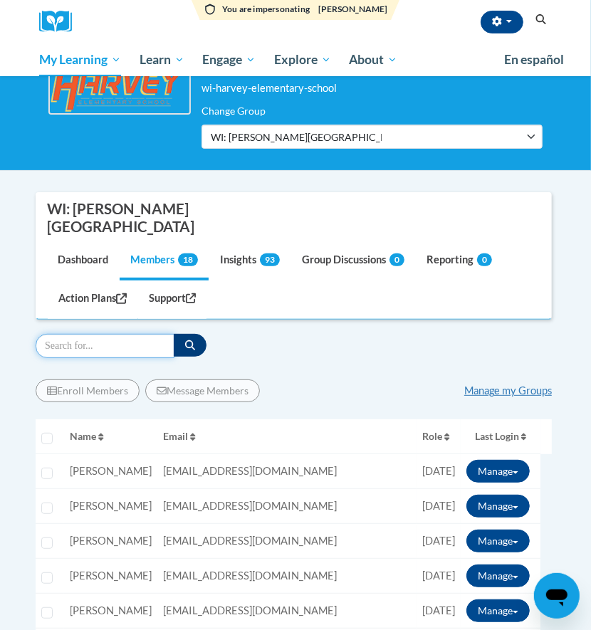
click at [137, 334] on input "Search" at bounding box center [105, 346] width 139 height 24
type input "[PERSON_NAME]"
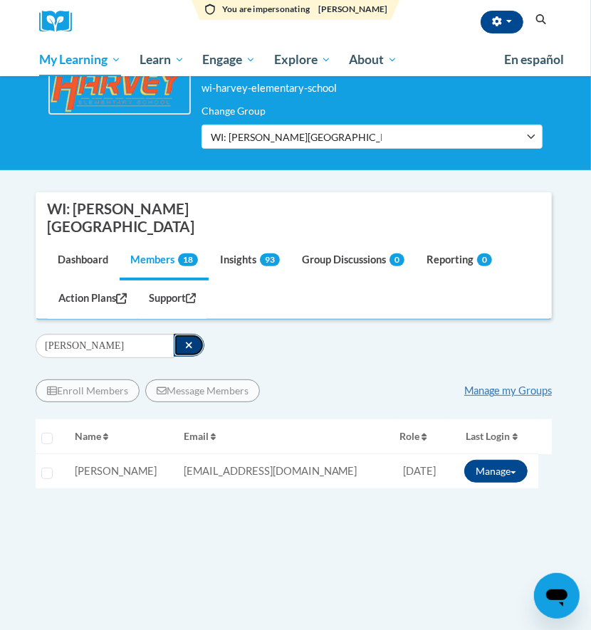
click at [189, 334] on button "button" at bounding box center [189, 345] width 31 height 23
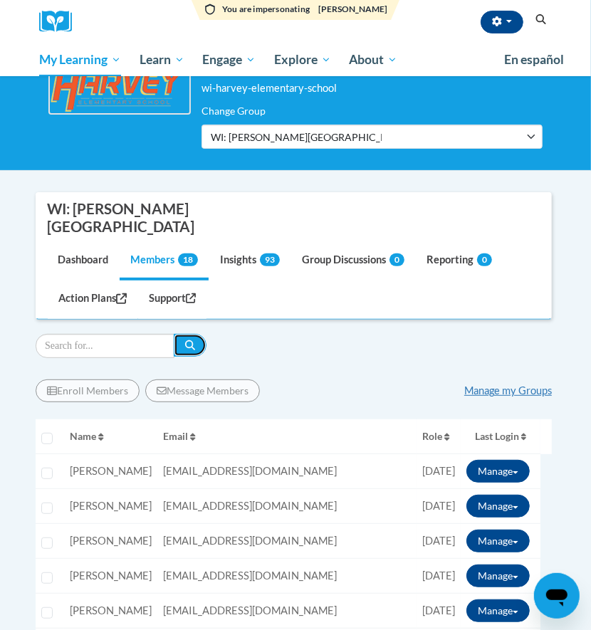
scroll to position [189, 0]
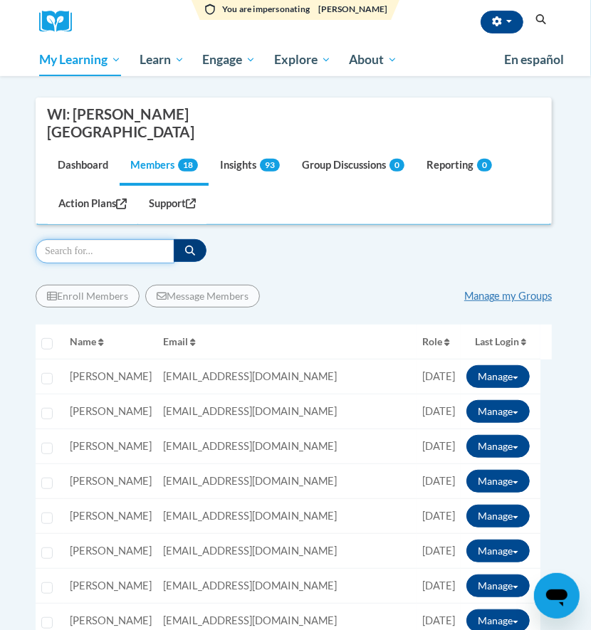
click at [99, 239] on input "Search" at bounding box center [105, 251] width 139 height 24
type input "[PERSON_NAME]"
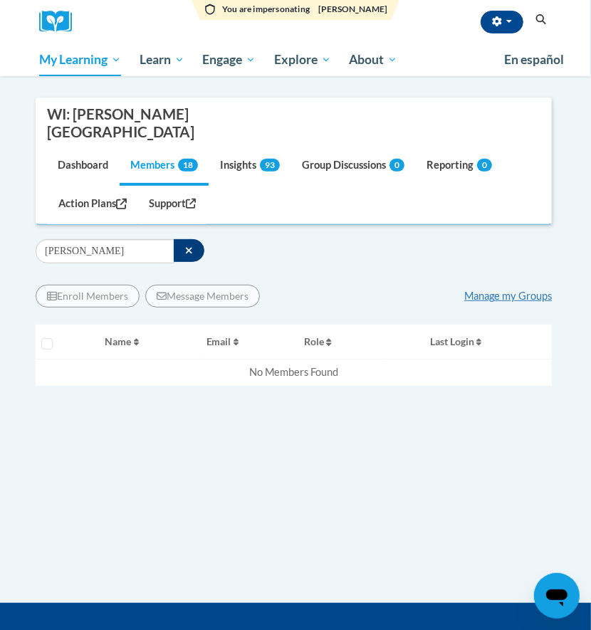
drag, startPoint x: 204, startPoint y: 205, endPoint x: 196, endPoint y: 206, distance: 8.7
click at [201, 239] on div "[PERSON_NAME] Filter" at bounding box center [294, 251] width 516 height 24
click at [194, 239] on button "button" at bounding box center [189, 250] width 31 height 23
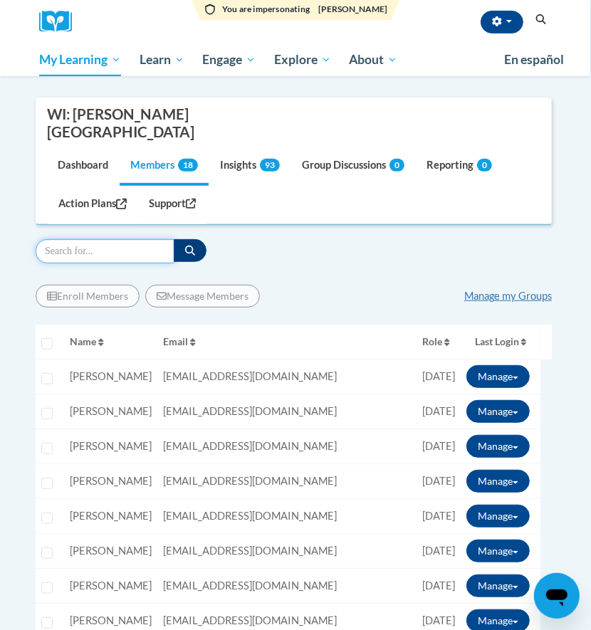
click at [145, 239] on input "Search" at bounding box center [105, 251] width 139 height 24
type input "[PERSON_NAME]"
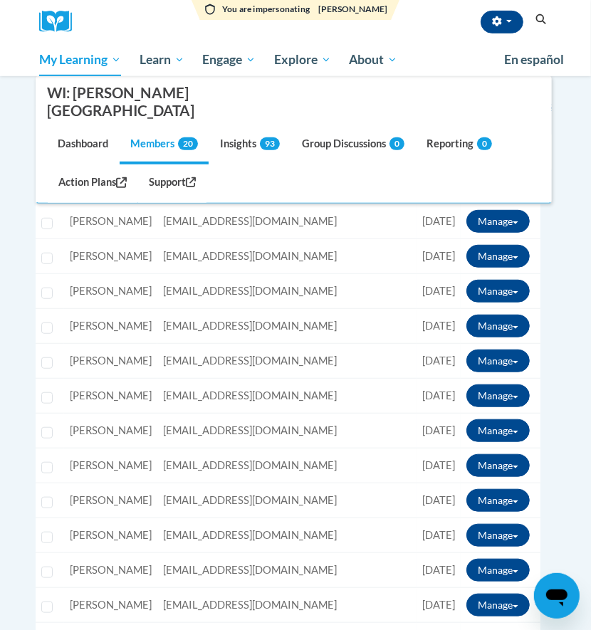
scroll to position [95, 0]
